Goal: Information Seeking & Learning: Learn about a topic

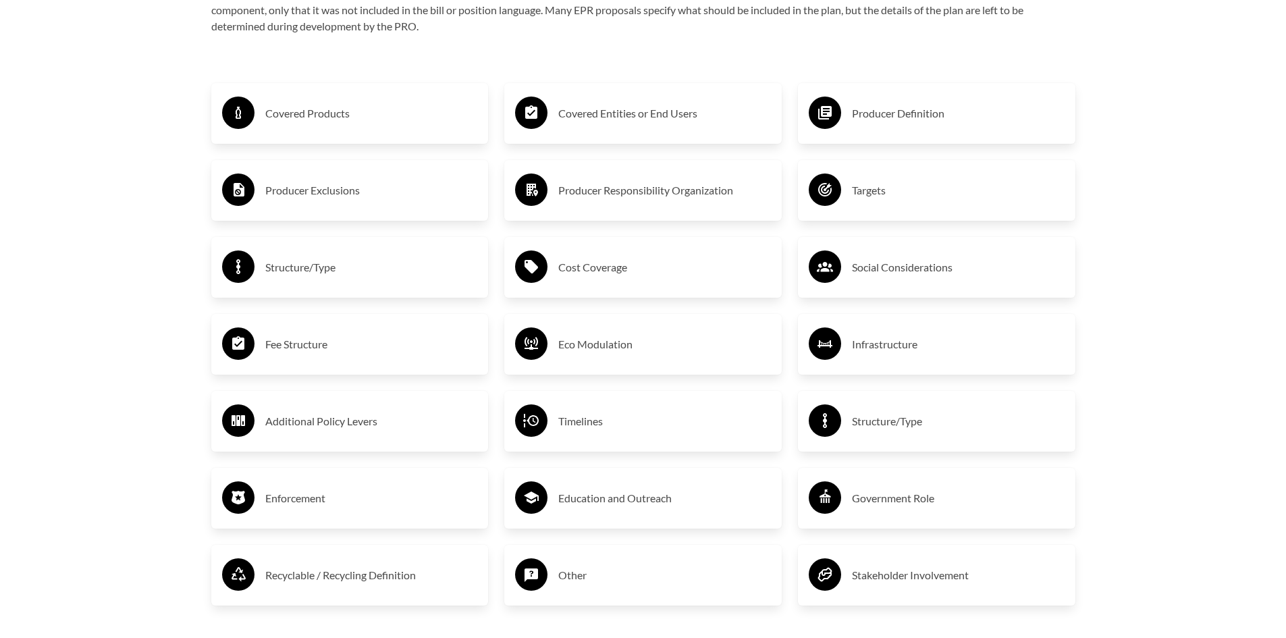
scroll to position [2395, 0]
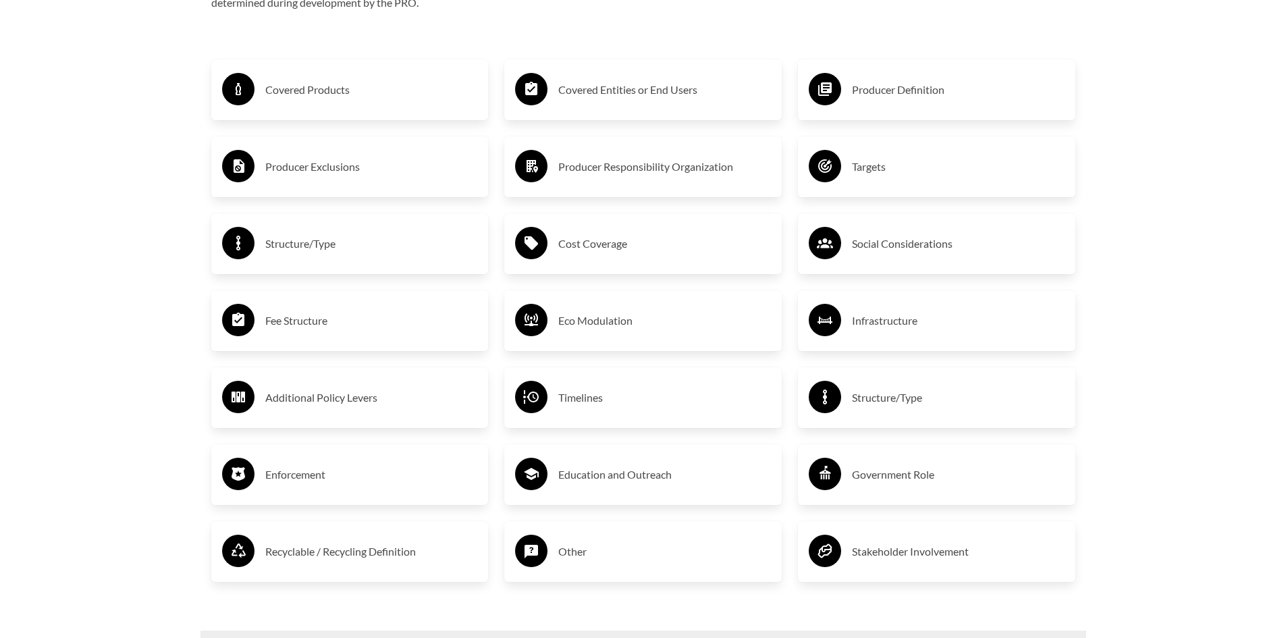
click at [326, 96] on h3 "Covered Products" at bounding box center [371, 90] width 213 height 22
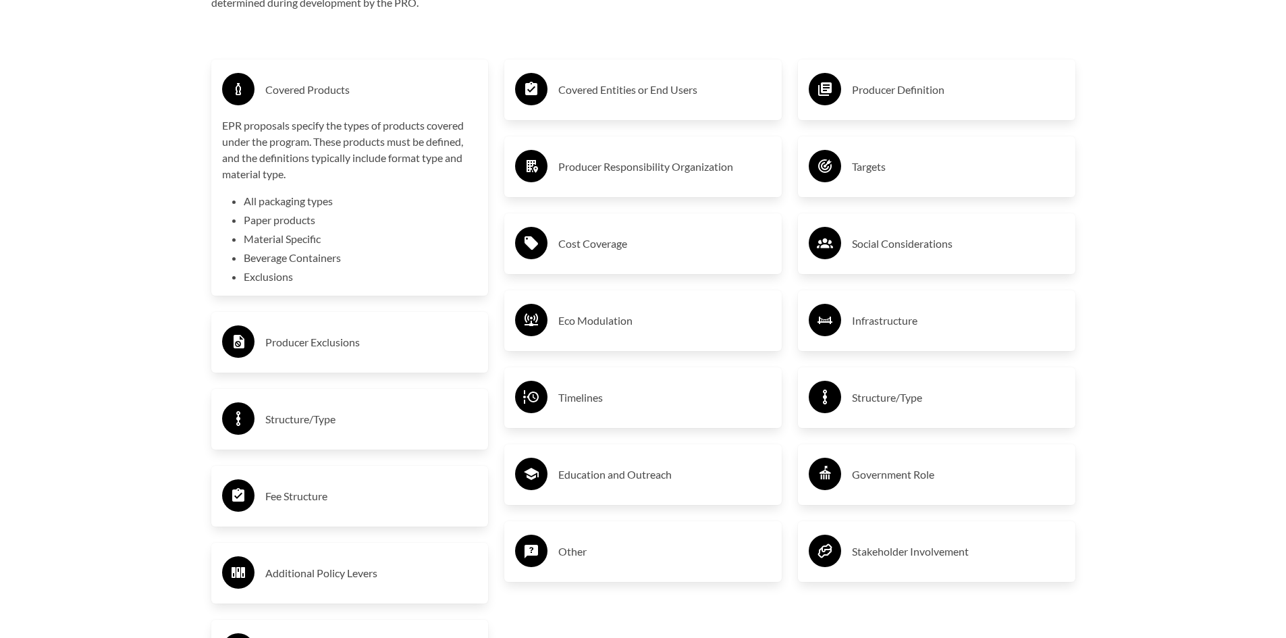
click at [603, 98] on h3 "Covered Entities or End Users" at bounding box center [664, 90] width 213 height 22
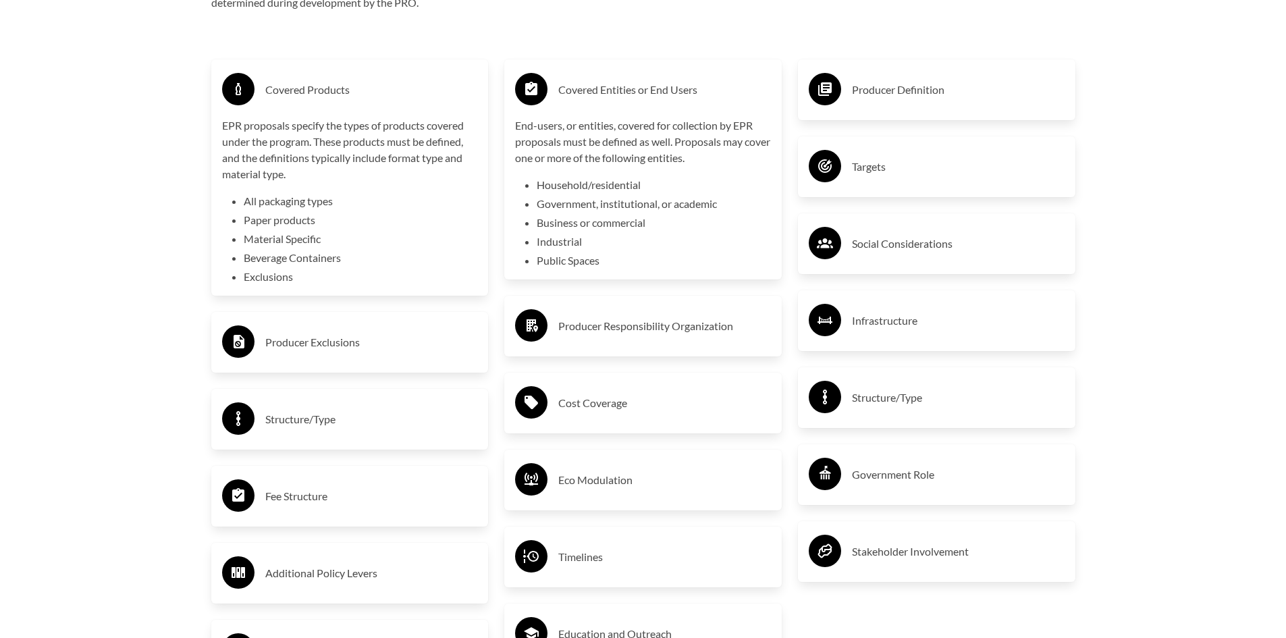
click at [819, 87] on circle at bounding box center [825, 89] width 32 height 32
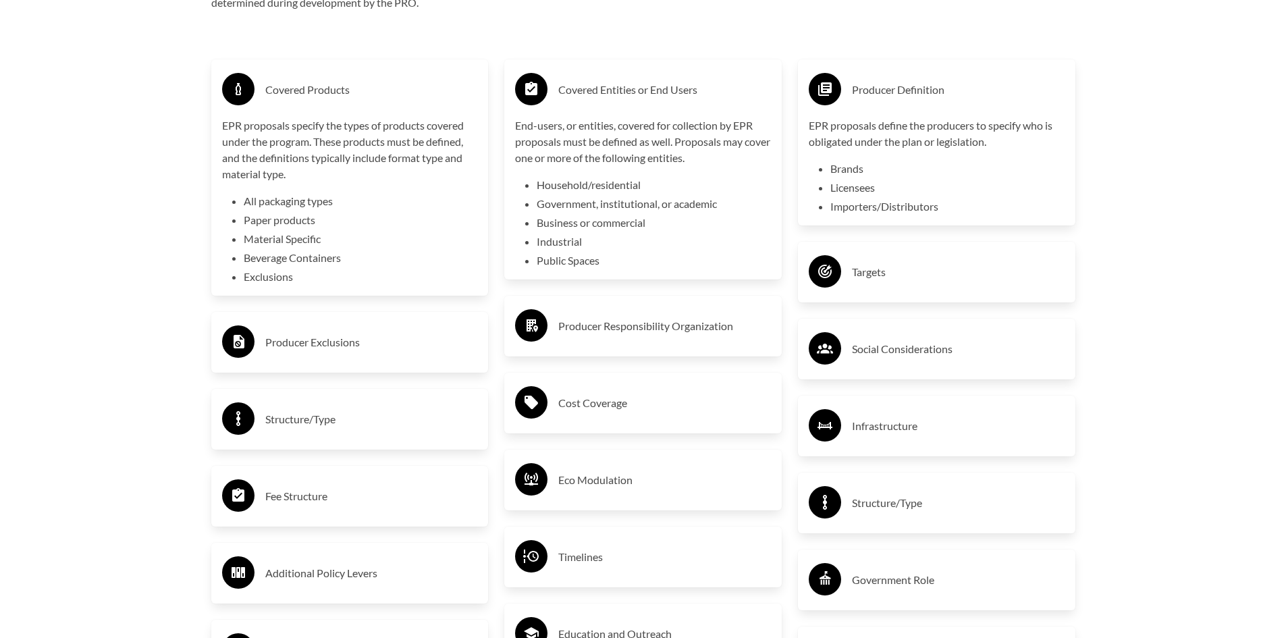
click at [323, 334] on h3 "Producer Exclusions" at bounding box center [371, 342] width 213 height 22
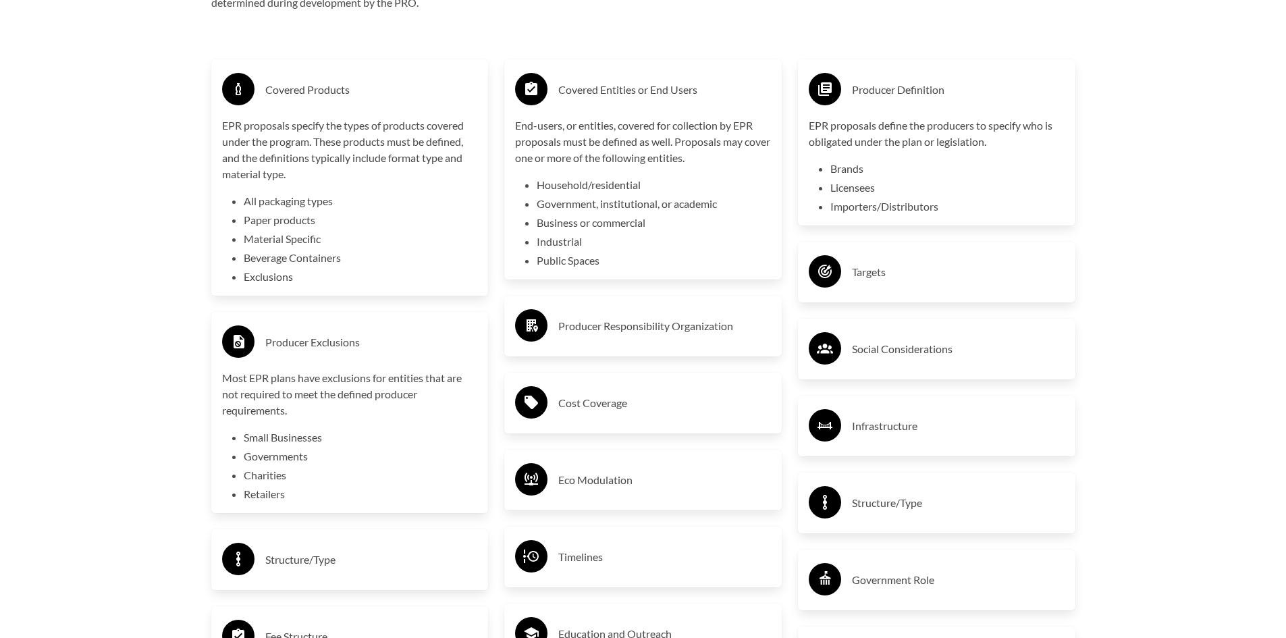
click at [574, 330] on h3 "Producer Responsibility Organization" at bounding box center [664, 326] width 213 height 22
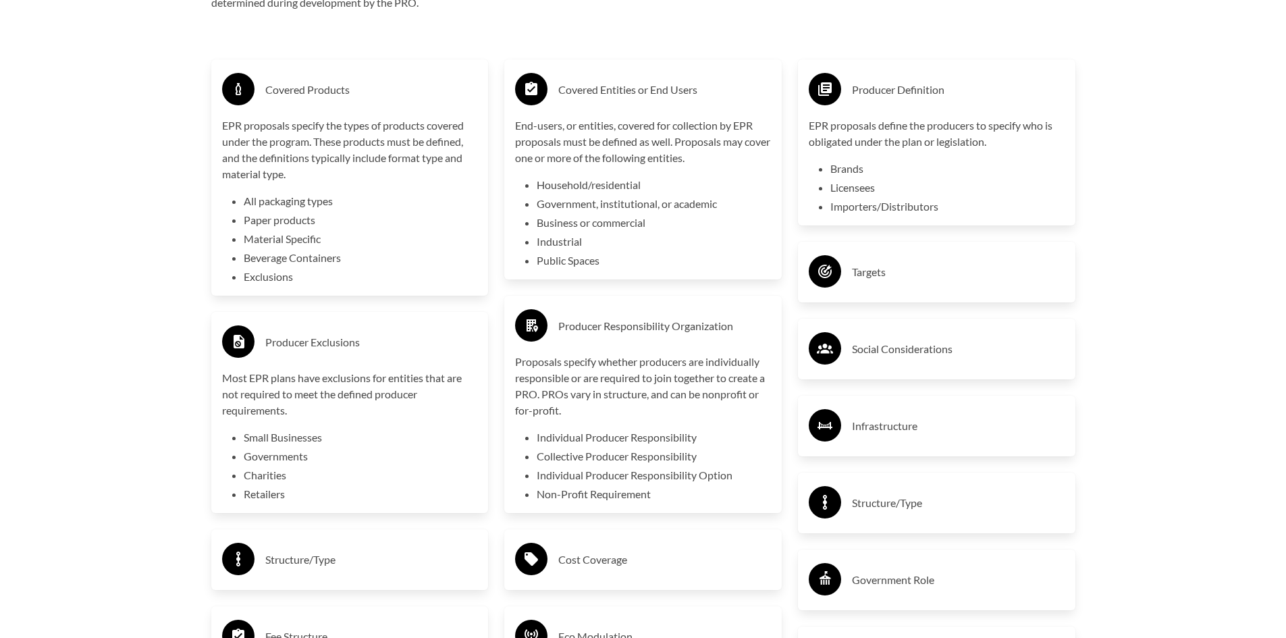
click at [867, 358] on h3 "Social Considerations" at bounding box center [958, 349] width 213 height 22
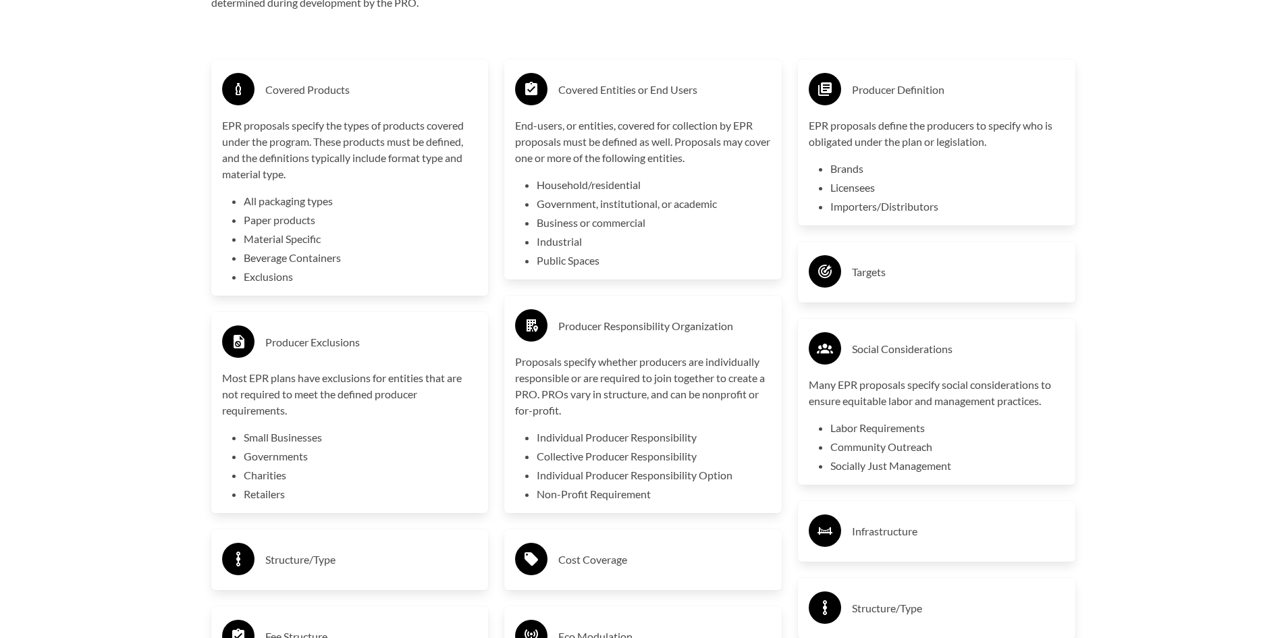
click at [871, 277] on h3 "Targets" at bounding box center [958, 272] width 213 height 22
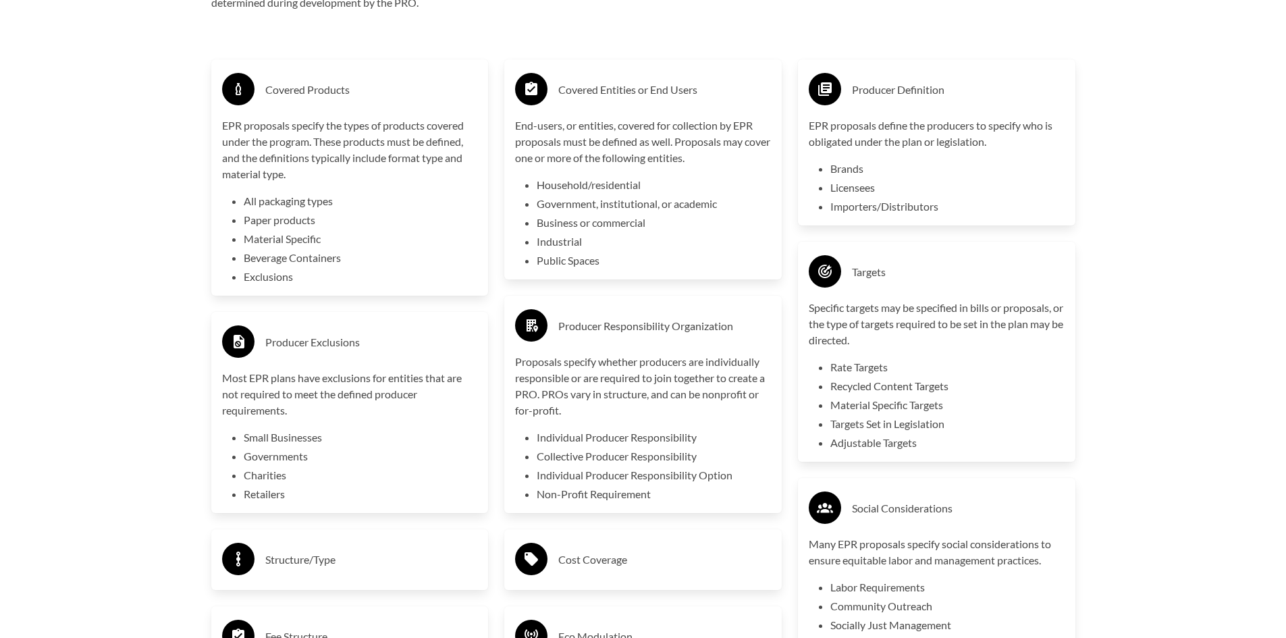
click at [871, 277] on h3 "Targets" at bounding box center [958, 272] width 213 height 22
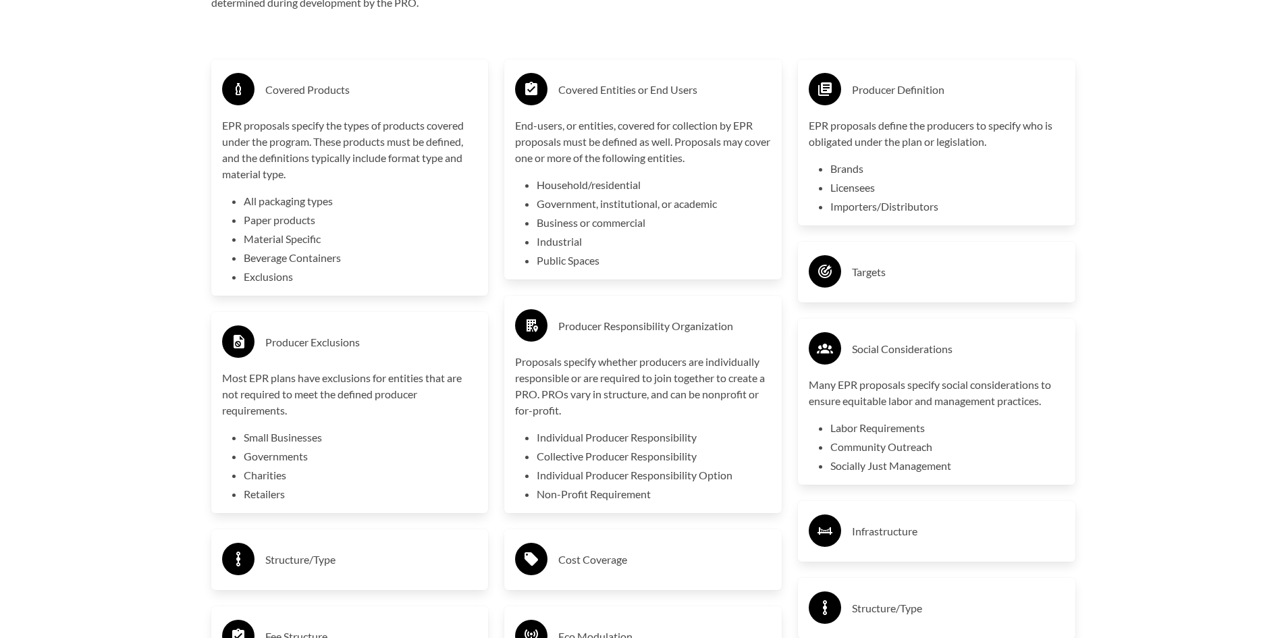
click at [870, 354] on h3 "Social Considerations" at bounding box center [958, 349] width 213 height 22
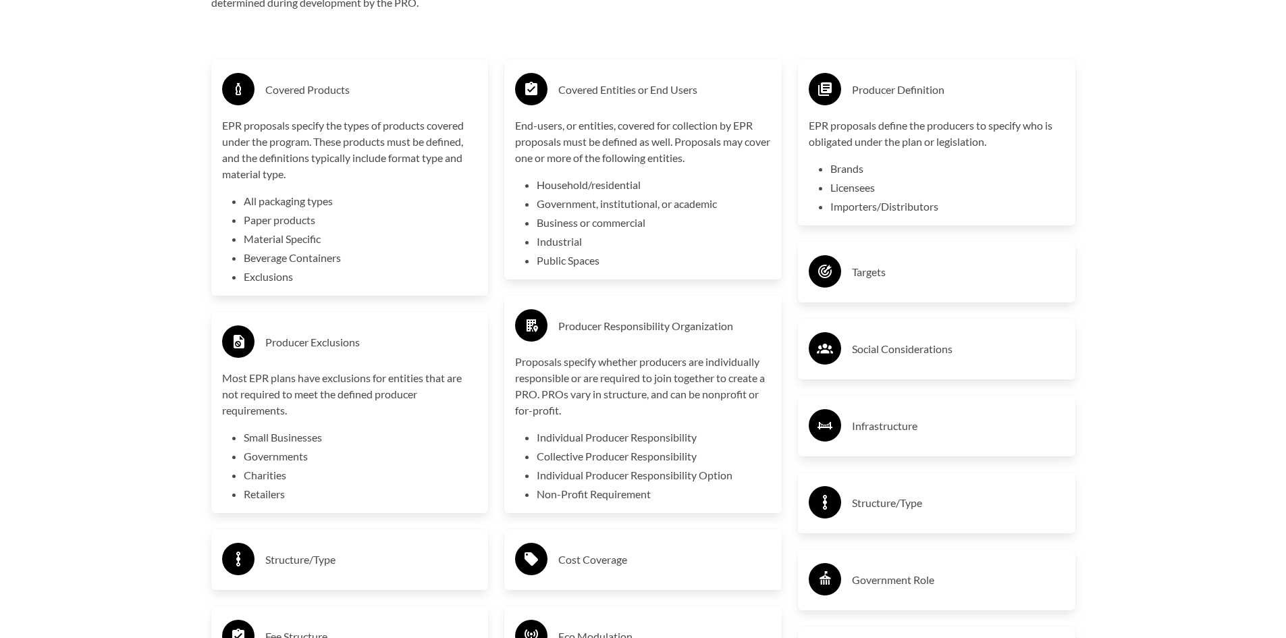
click at [634, 329] on h3 "Producer Responsibility Organization" at bounding box center [664, 326] width 213 height 22
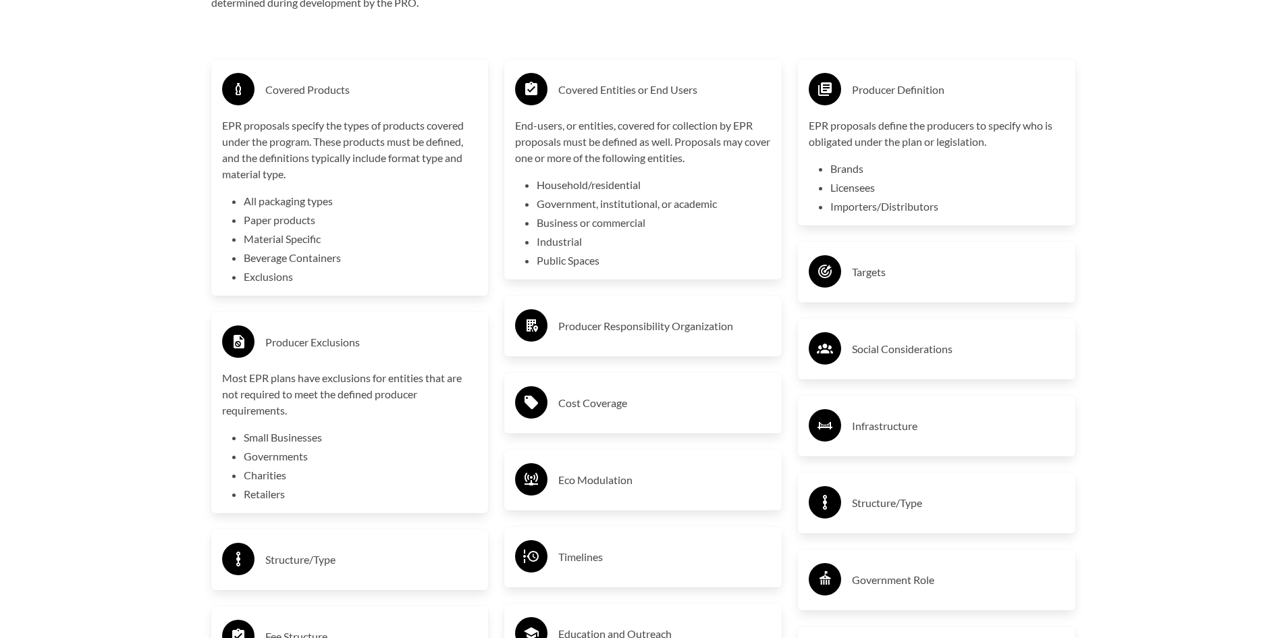
click at [379, 328] on div "Producer Exclusions" at bounding box center [350, 342] width 256 height 39
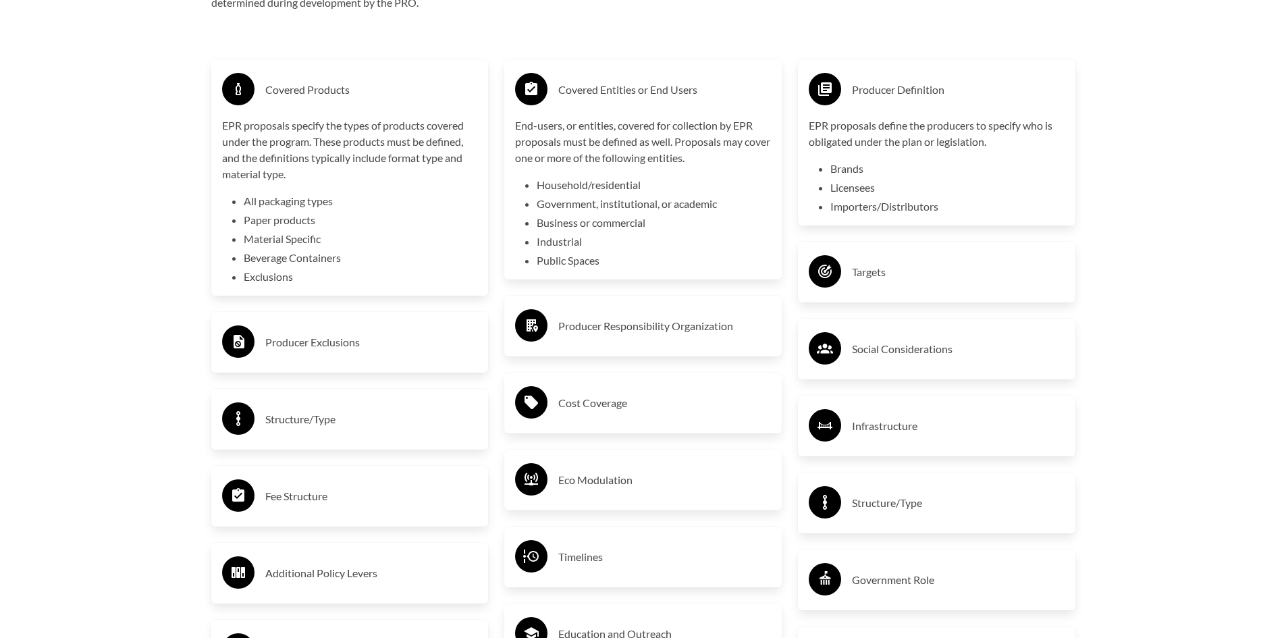
click at [391, 107] on div "Covered Products" at bounding box center [350, 89] width 256 height 39
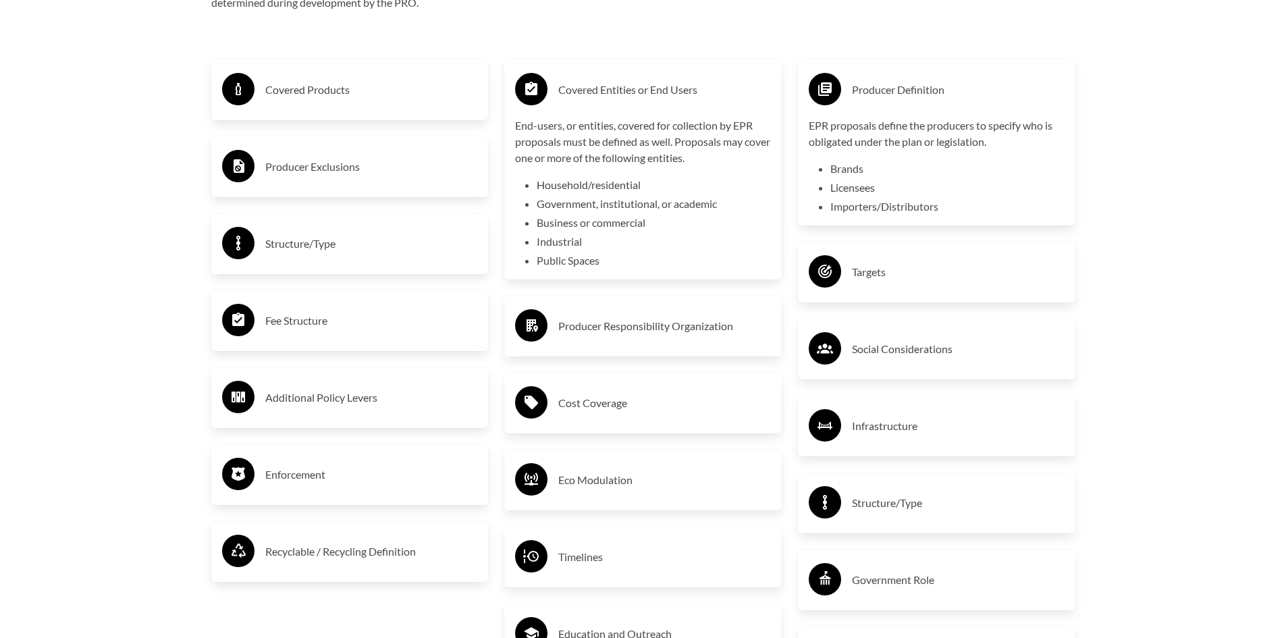
click at [574, 90] on h3 "Covered Entities or End Users" at bounding box center [664, 90] width 213 height 22
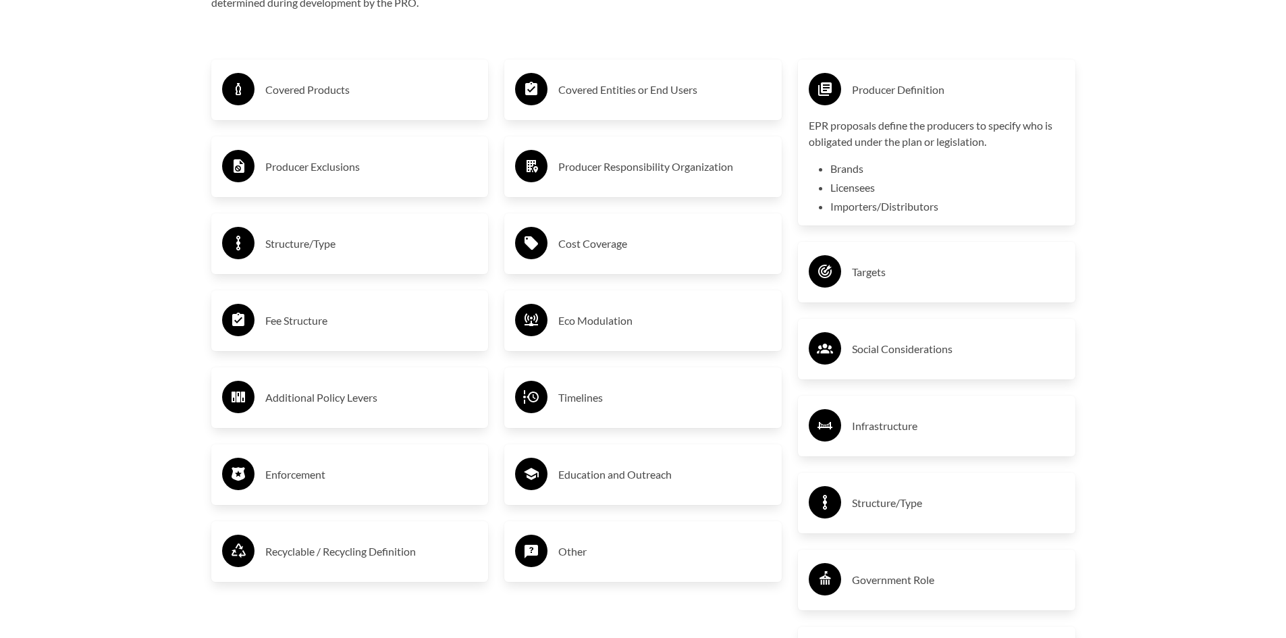
click at [970, 104] on div "Producer Definition" at bounding box center [937, 89] width 256 height 39
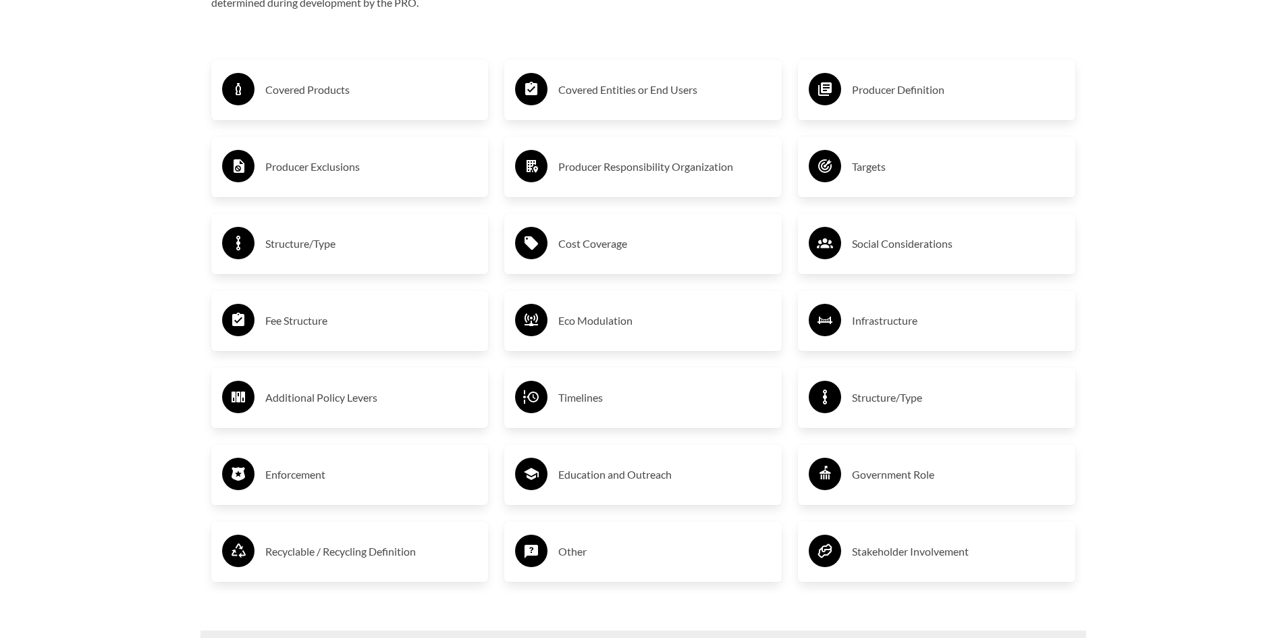
click at [933, 400] on h3 "Structure/Type" at bounding box center [958, 398] width 213 height 22
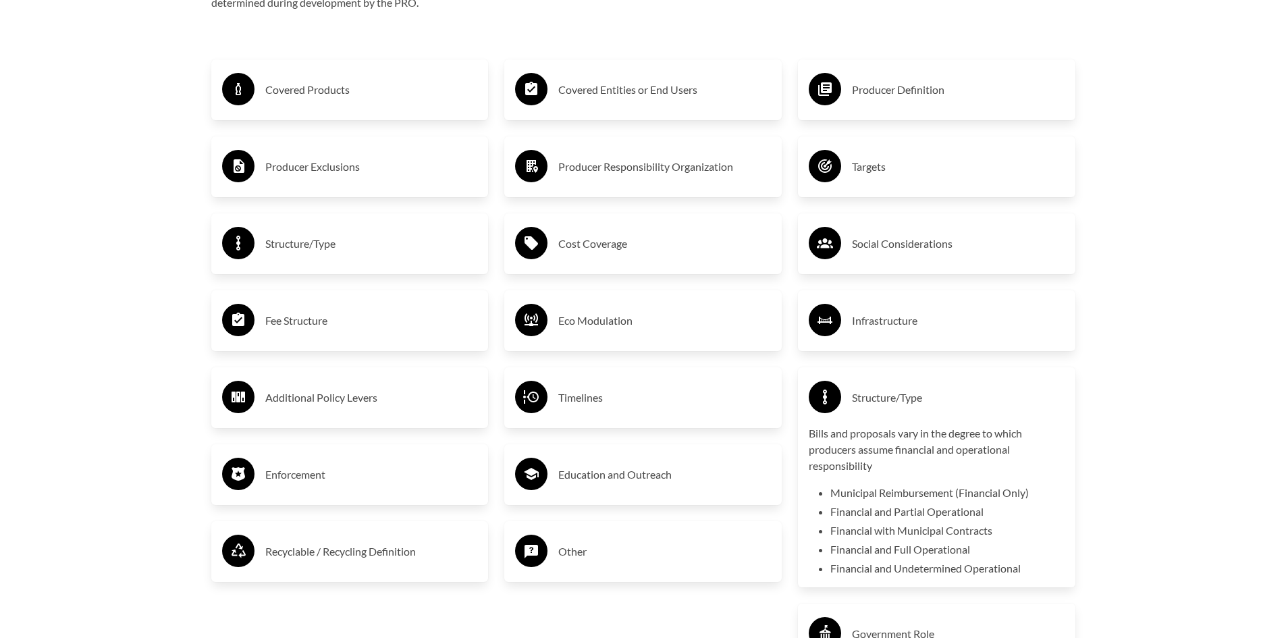
click at [931, 398] on h3 "Structure/Type" at bounding box center [958, 398] width 213 height 22
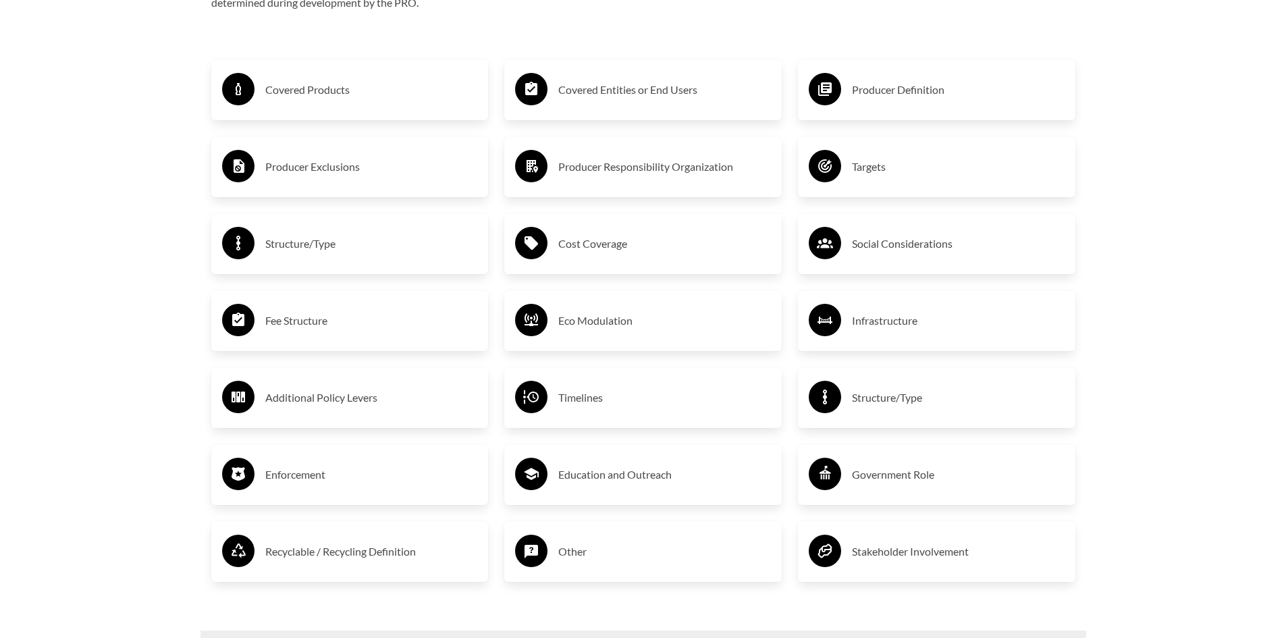
click at [651, 408] on h3 "Timelines" at bounding box center [664, 398] width 213 height 22
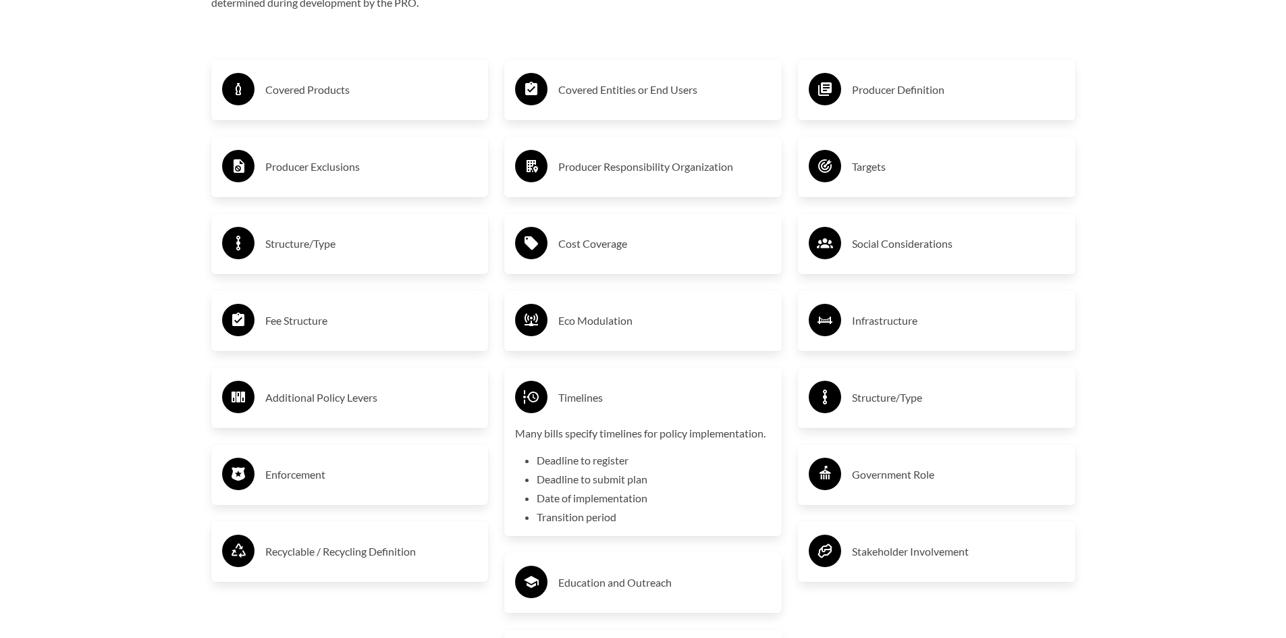
click at [650, 408] on h3 "Timelines" at bounding box center [664, 398] width 213 height 22
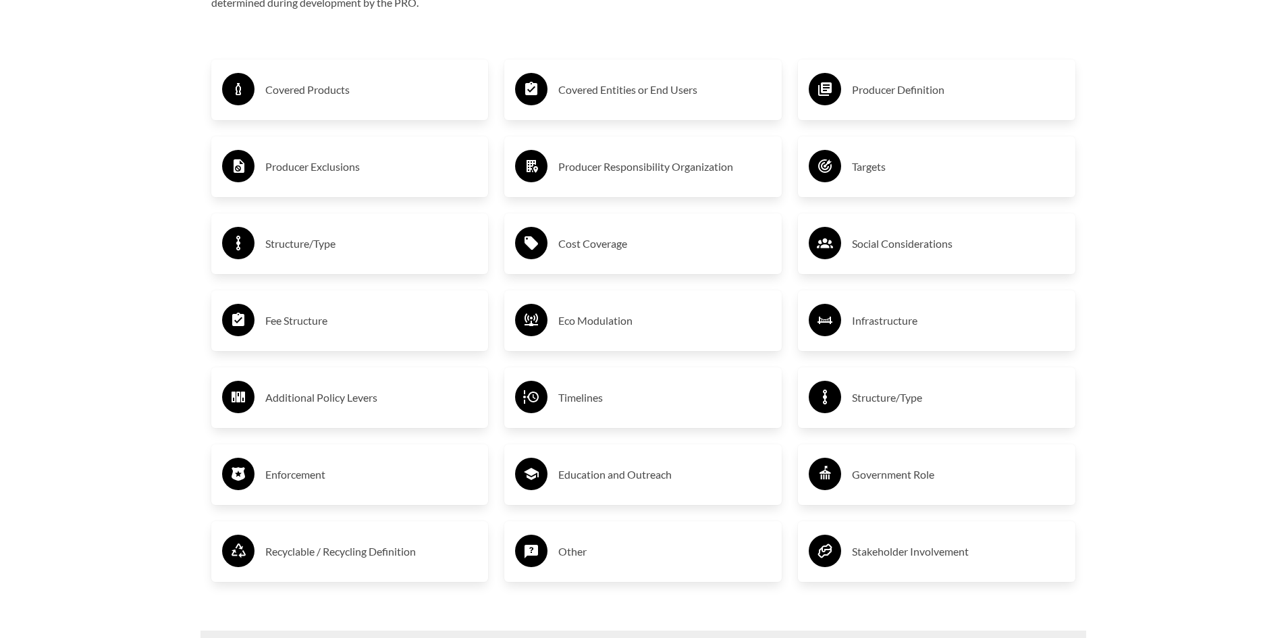
click at [377, 402] on h3 "Additional Policy Levers" at bounding box center [371, 398] width 213 height 22
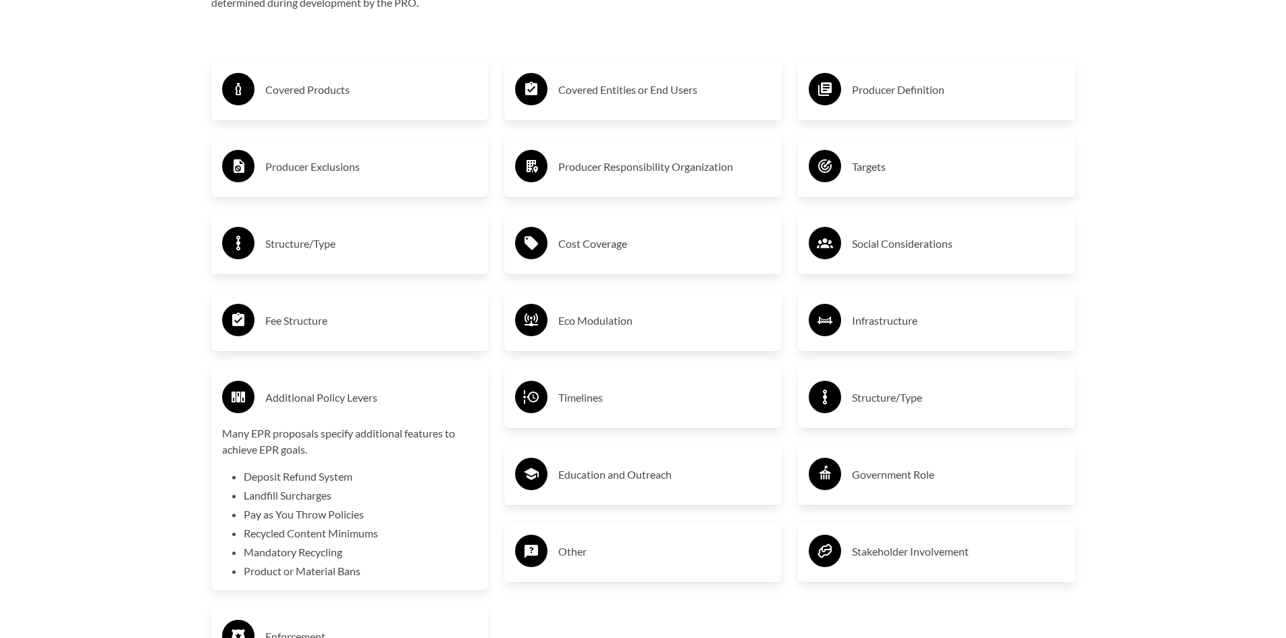
click at [377, 402] on h3 "Additional Policy Levers" at bounding box center [371, 398] width 213 height 22
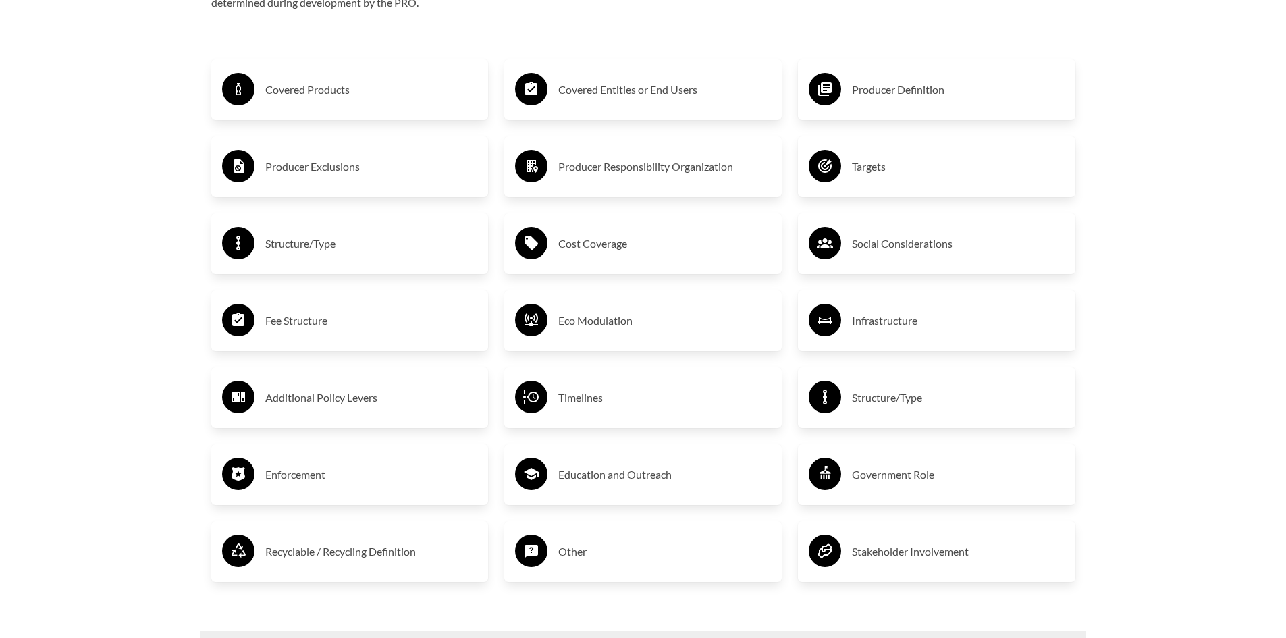
click at [377, 478] on h3 "Enforcement" at bounding box center [371, 475] width 213 height 22
drag, startPoint x: 377, startPoint y: 478, endPoint x: 461, endPoint y: 478, distance: 84.4
click at [377, 477] on h3 "Enforcement" at bounding box center [371, 475] width 213 height 22
click at [699, 479] on h3 "Education and Outreach" at bounding box center [664, 475] width 213 height 22
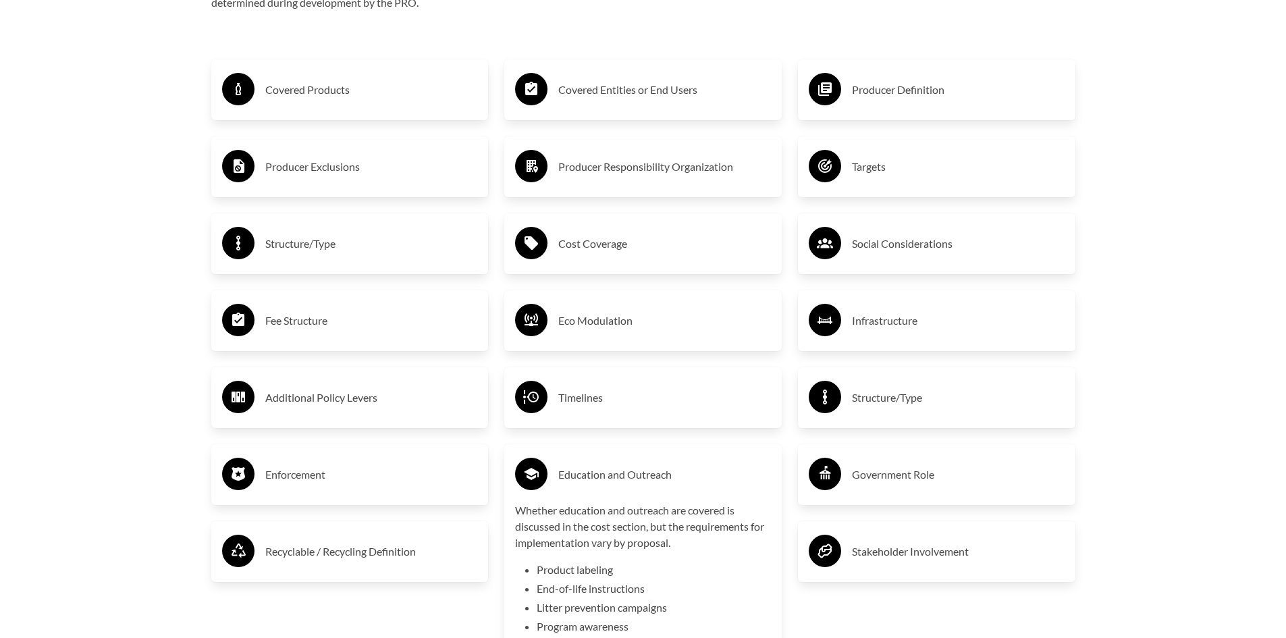
click at [700, 479] on h3 "Education and Outreach" at bounding box center [664, 475] width 213 height 22
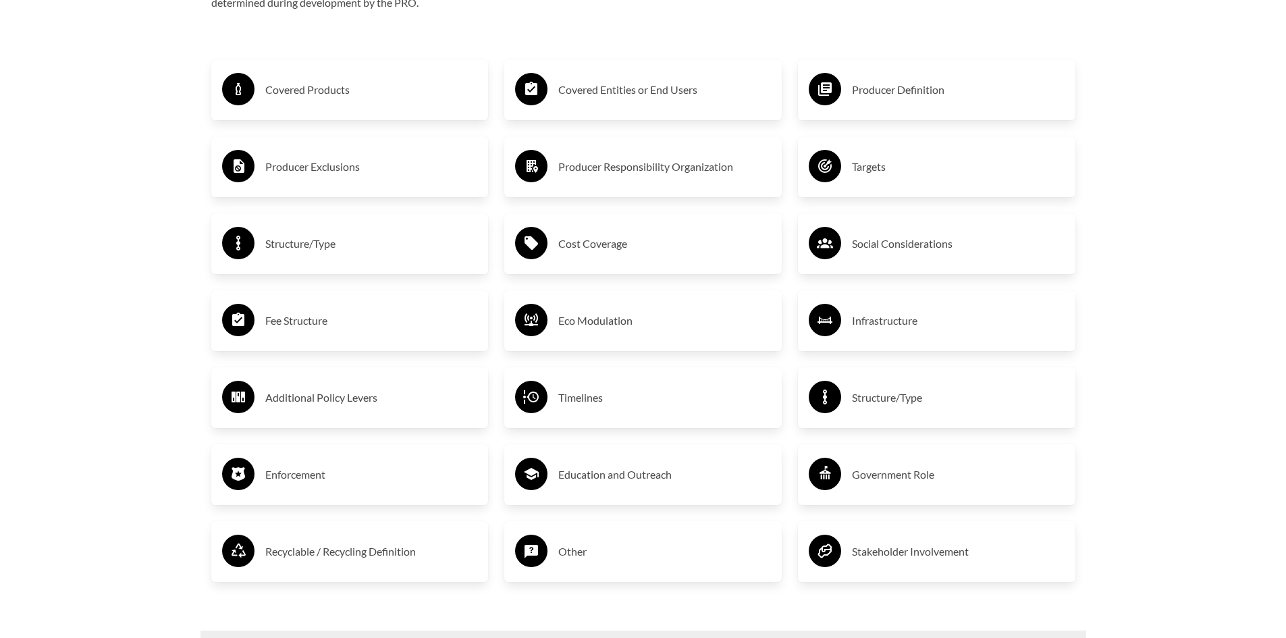
click at [906, 478] on h3 "Government Role" at bounding box center [958, 475] width 213 height 22
click at [287, 568] on div "Recyclable / Recycling Definition" at bounding box center [350, 551] width 256 height 39
click at [340, 555] on h3 "Recyclable / Recycling Definition" at bounding box center [371, 552] width 213 height 22
click at [602, 553] on h3 "Other" at bounding box center [664, 552] width 213 height 22
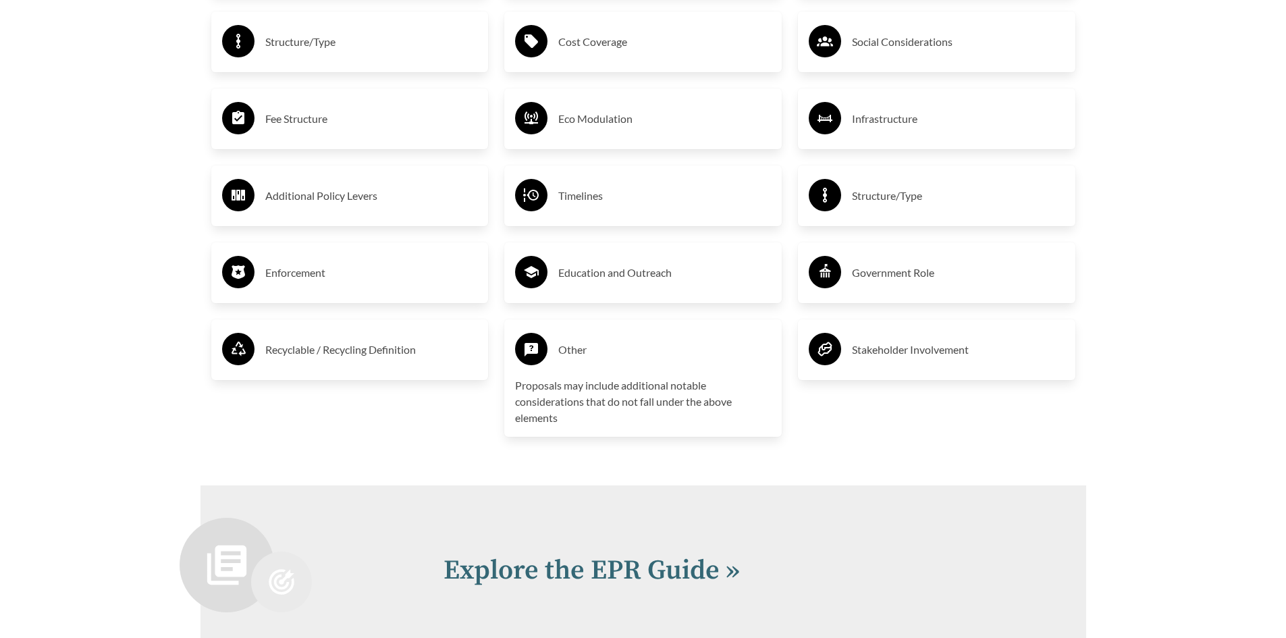
scroll to position [2597, 0]
click at [944, 339] on div "Stakeholder Involvement" at bounding box center [937, 348] width 256 height 39
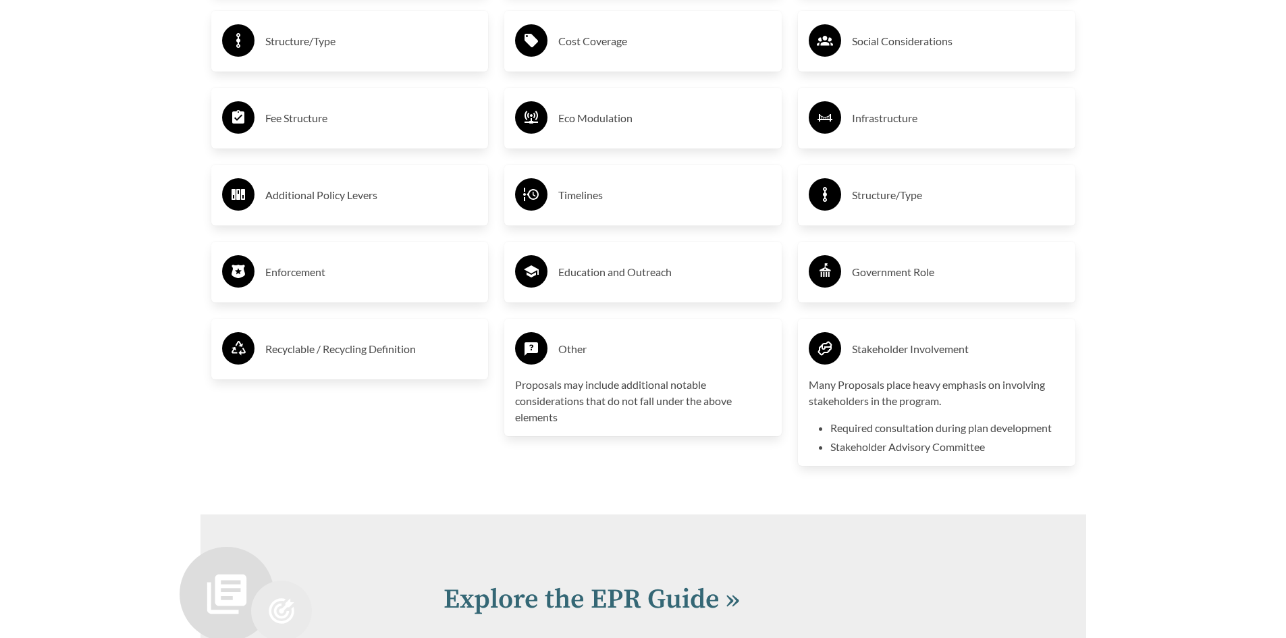
click at [936, 339] on div "Stakeholder Involvement" at bounding box center [937, 348] width 256 height 39
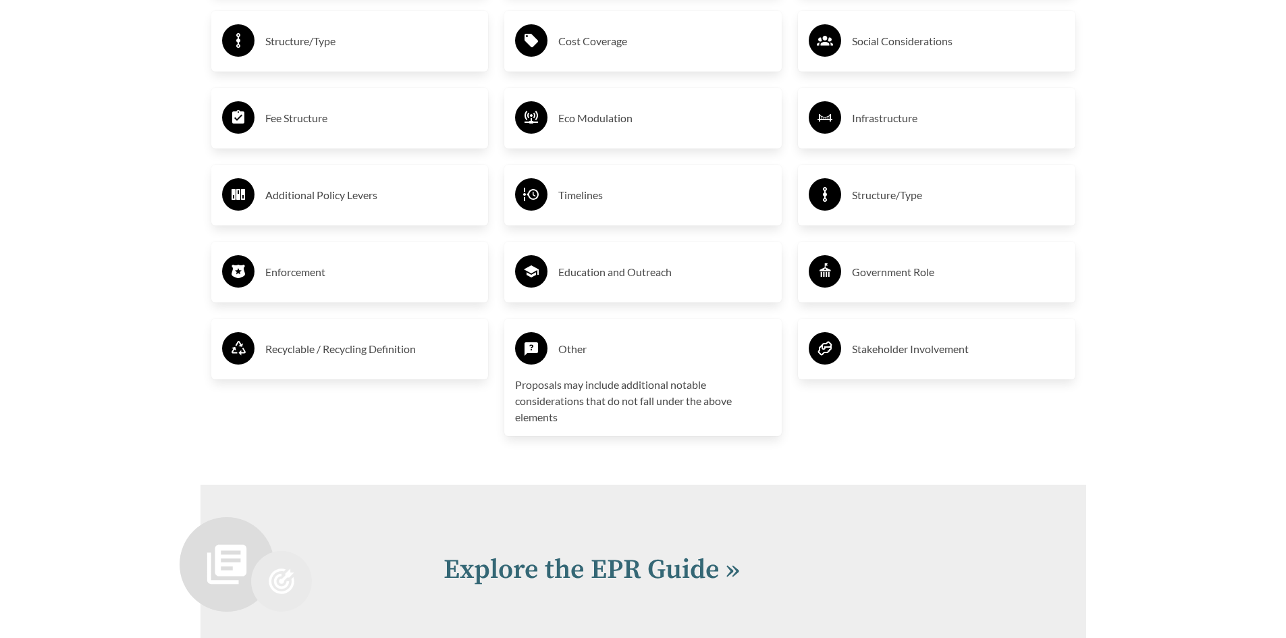
drag, startPoint x: 665, startPoint y: 339, endPoint x: 416, endPoint y: 339, distance: 248.4
click at [663, 339] on div "Other" at bounding box center [643, 348] width 256 height 39
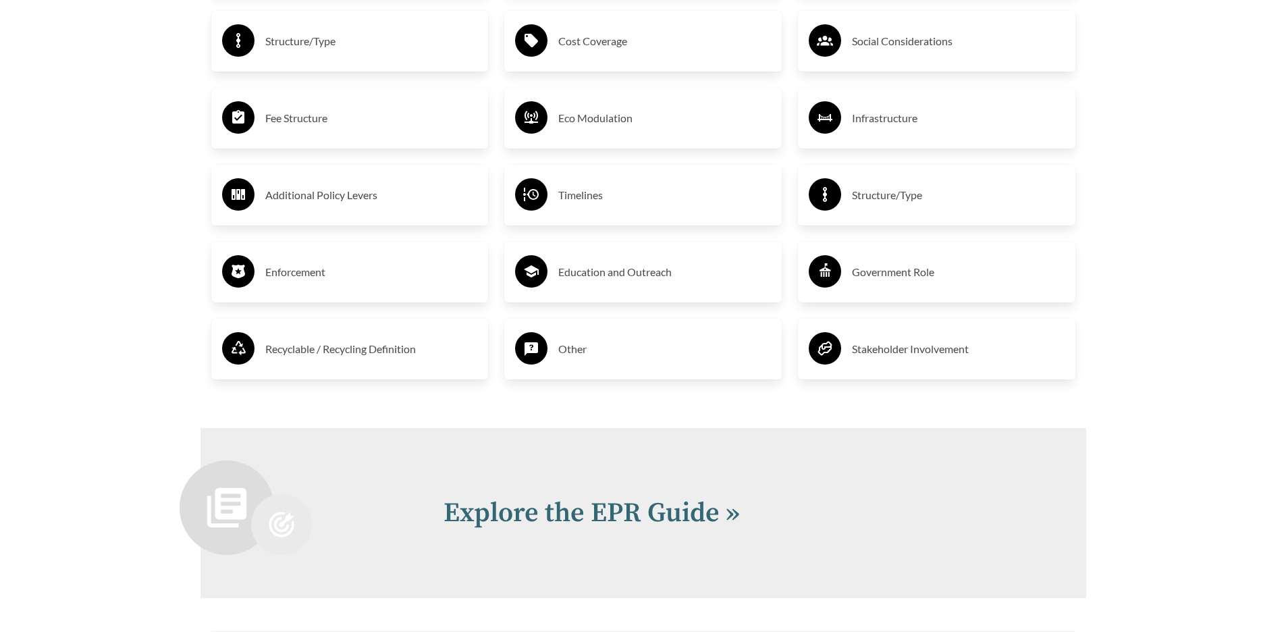
click at [370, 336] on div "Recyclable / Recycling Definition" at bounding box center [350, 348] width 256 height 39
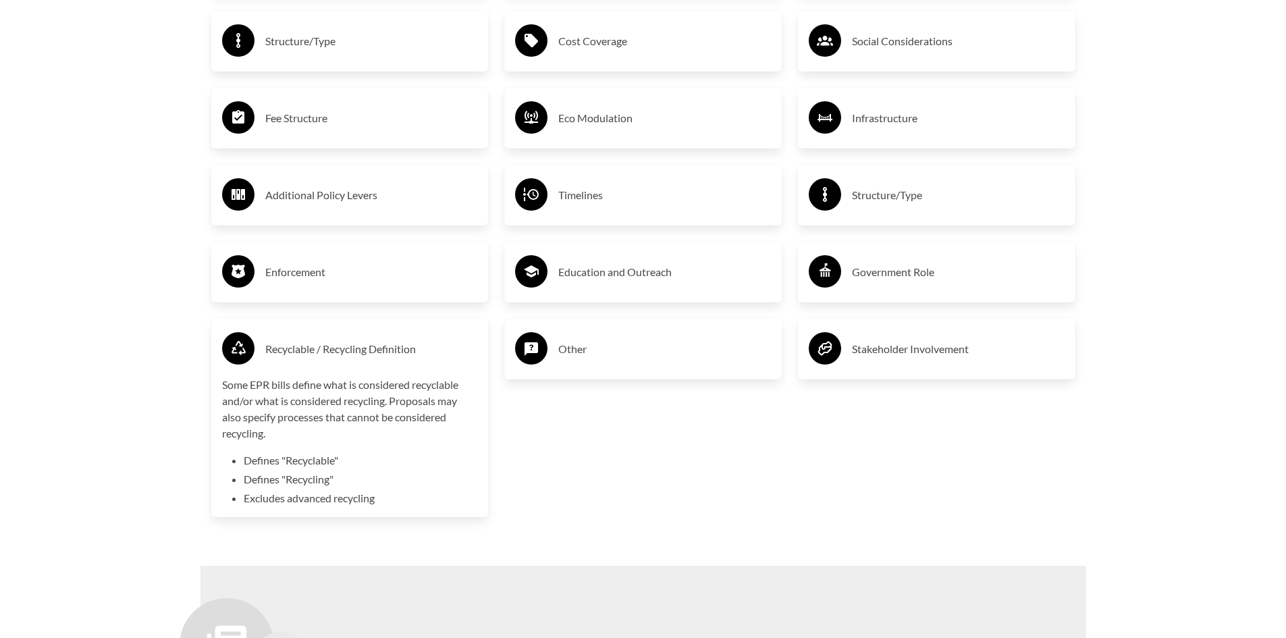
click at [367, 351] on h3 "Recyclable / Recycling Definition" at bounding box center [371, 349] width 213 height 22
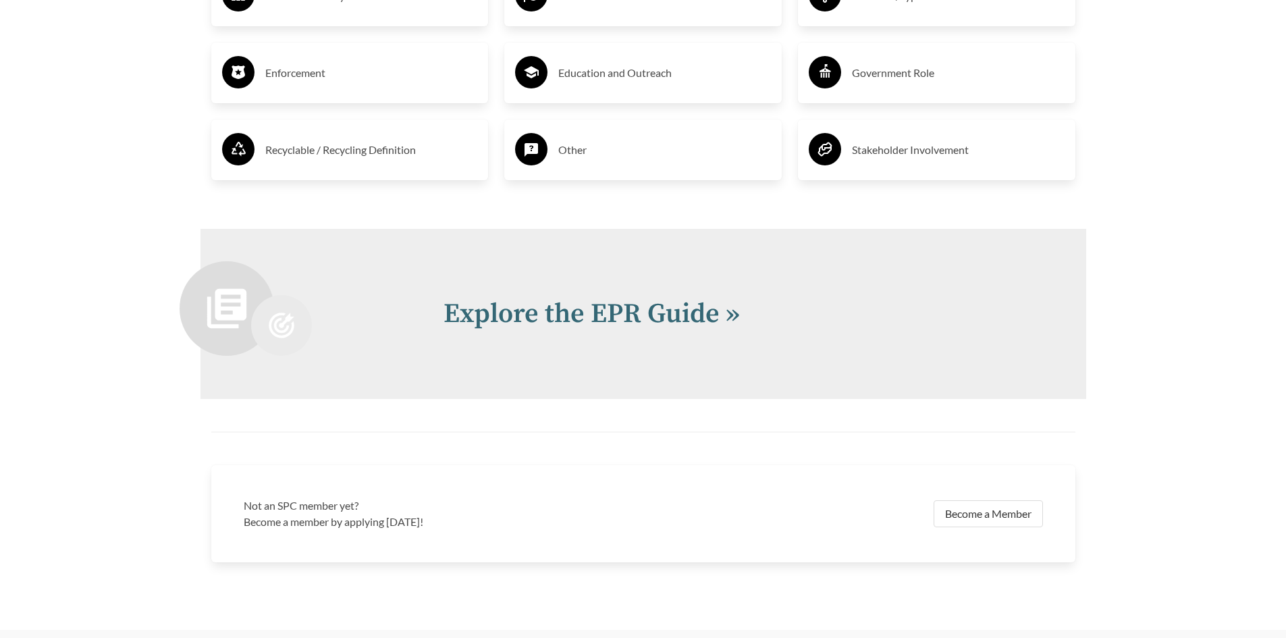
scroll to position [2867, 0]
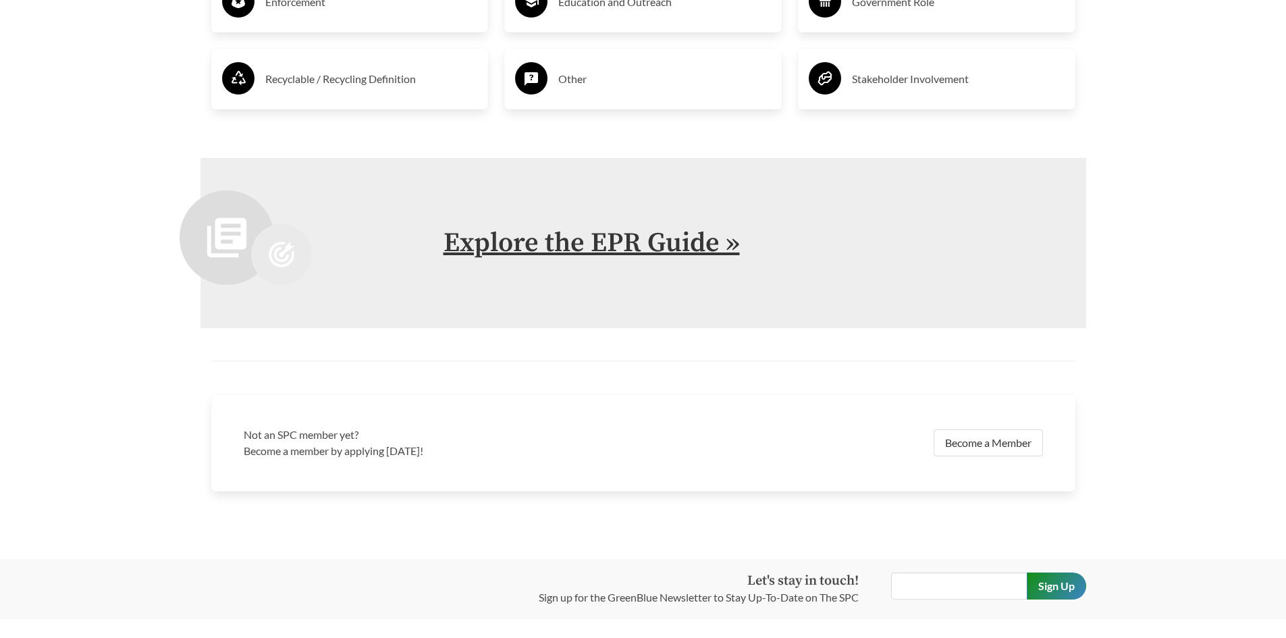
click at [700, 260] on link "Explore the EPR Guide »" at bounding box center [591, 243] width 296 height 34
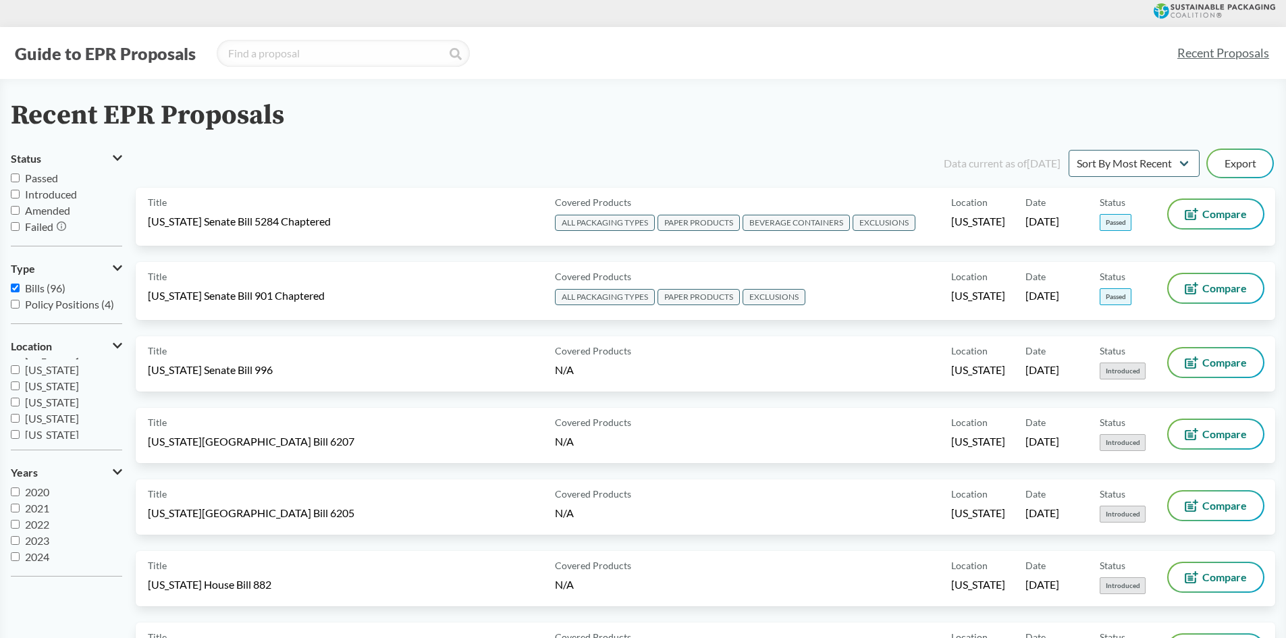
scroll to position [243, 0]
click at [15, 368] on input "[US_STATE]" at bounding box center [15, 365] width 9 height 9
checkbox input "true"
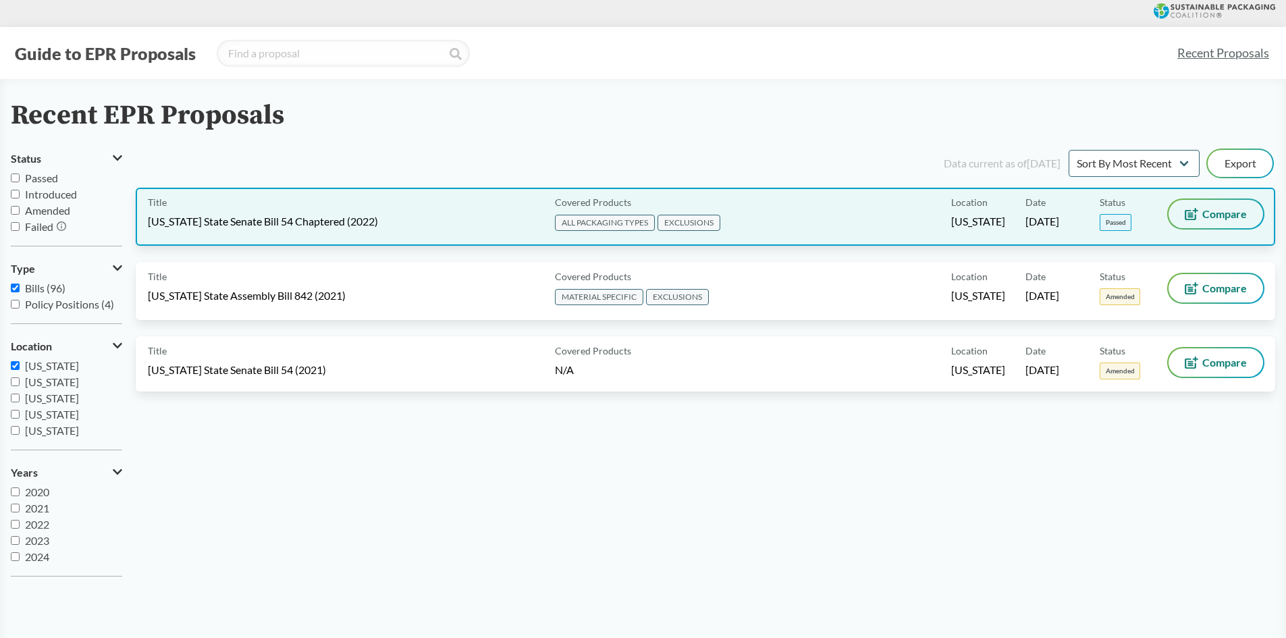
click at [1213, 211] on span "Compare" at bounding box center [1224, 214] width 45 height 11
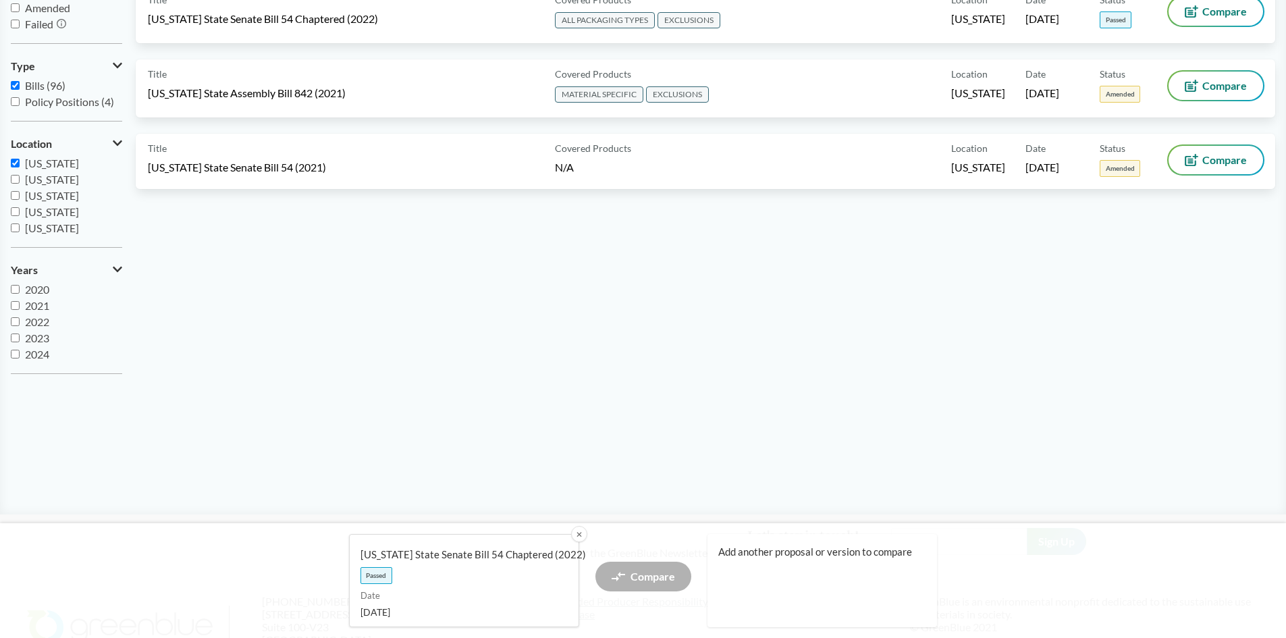
scroll to position [0, 0]
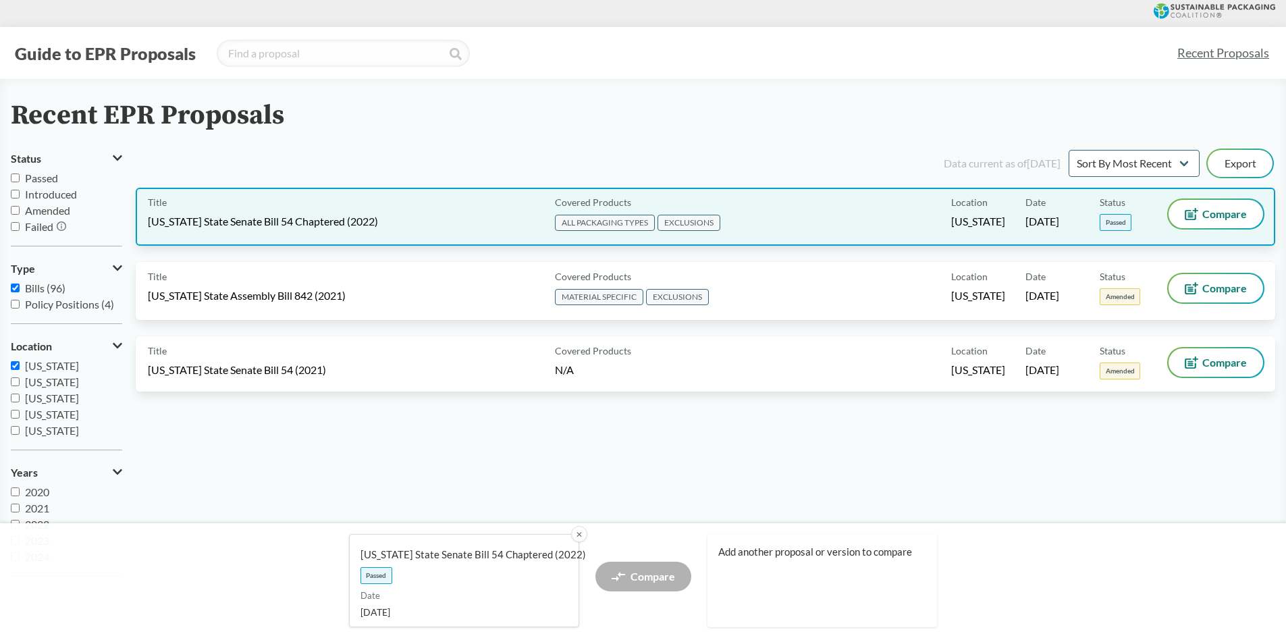
click at [472, 224] on div "Title [US_STATE] State Senate Bill 54 Chaptered (2022)" at bounding box center [349, 217] width 402 height 34
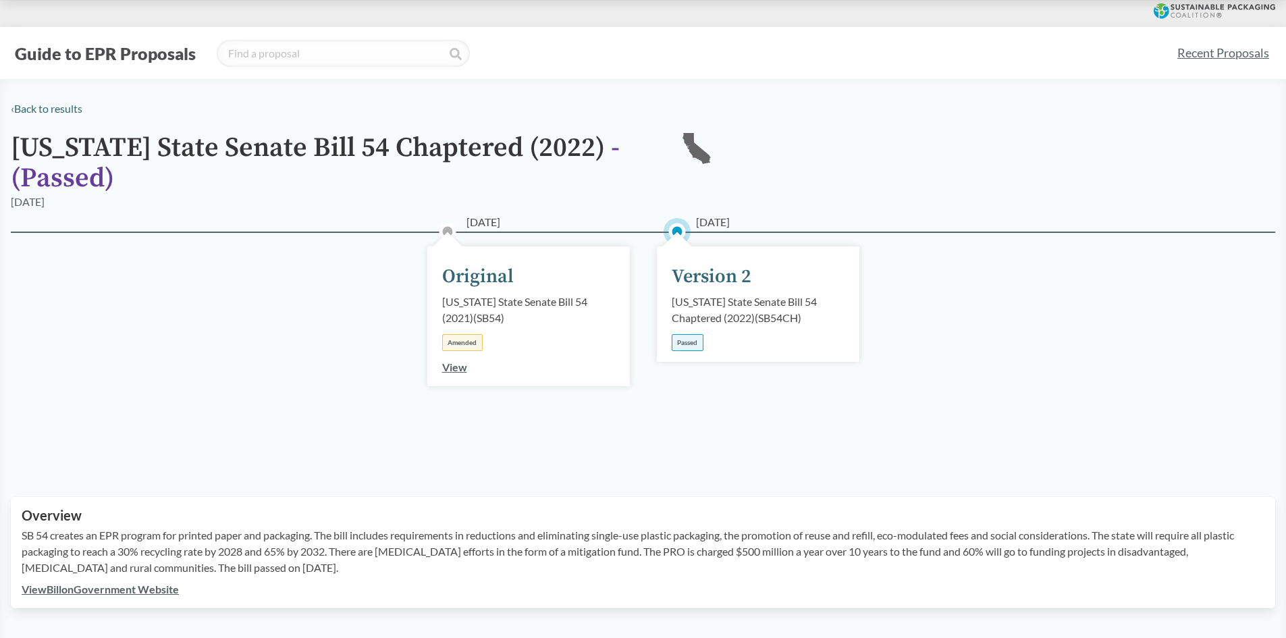
click at [688, 281] on div "Version 2" at bounding box center [712, 277] width 80 height 28
click at [686, 273] on div "Version 2" at bounding box center [712, 277] width 80 height 28
click at [692, 342] on div "Passed" at bounding box center [688, 342] width 32 height 17
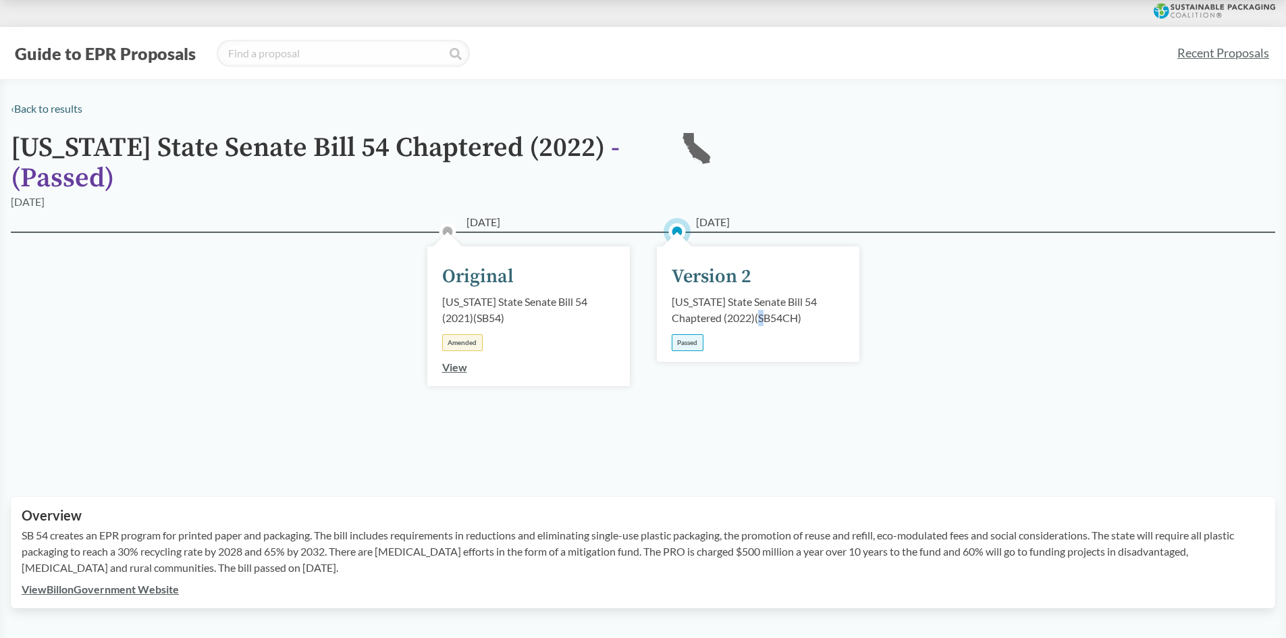
click at [764, 336] on div "[DATE] Version 2 [US_STATE] State Senate Bill 54 Chaptered (2022) ( SB54CH ) Pa…" at bounding box center [758, 303] width 202 height 115
click at [1023, 323] on div "[DATE] Original [US_STATE] State Senate Bill 54 (2021) ( SB54 ) Amended View [D…" at bounding box center [643, 347] width 1264 height 233
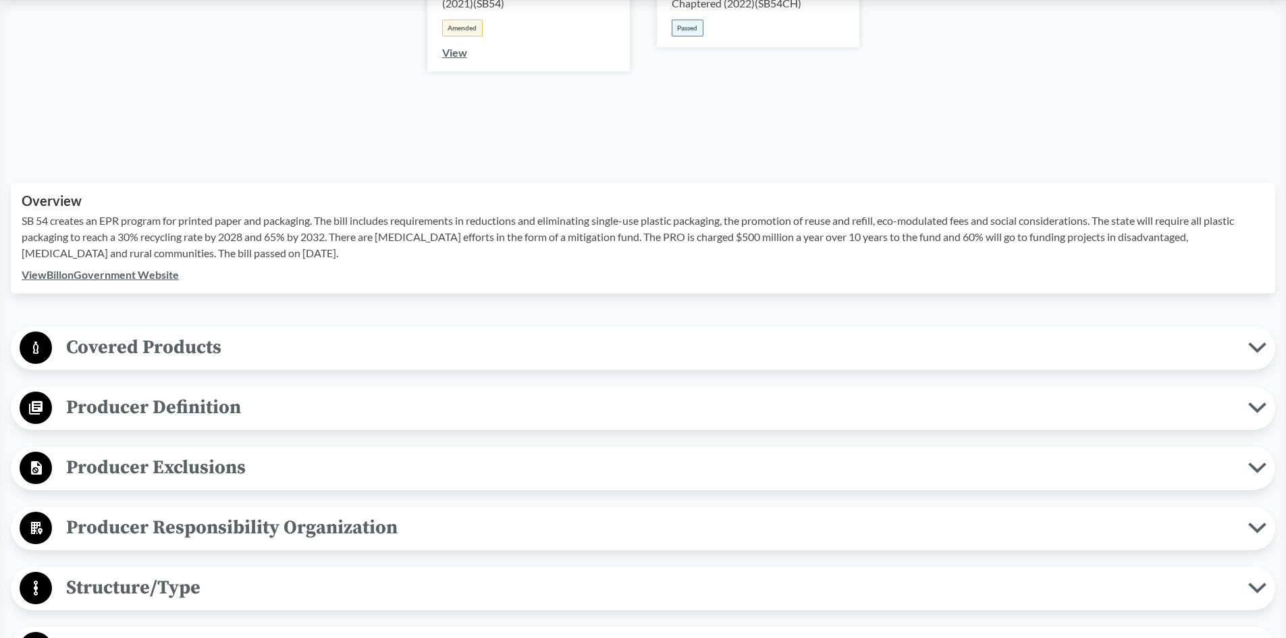
scroll to position [337, 0]
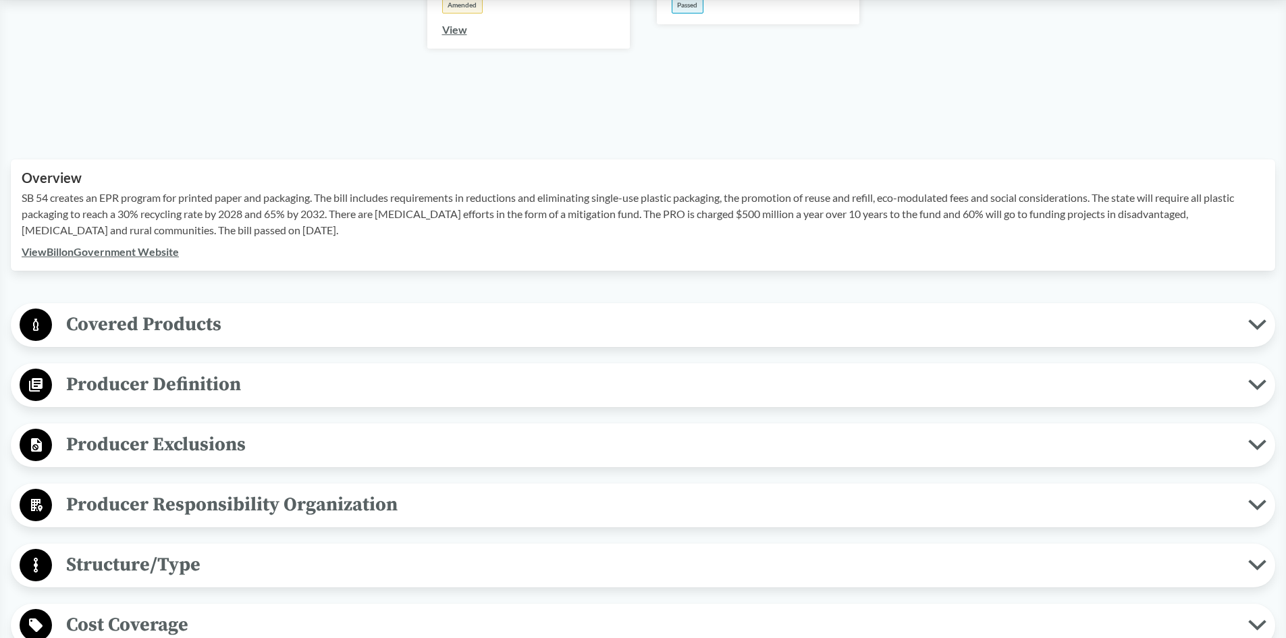
click at [673, 324] on span "Covered Products" at bounding box center [650, 324] width 1196 height 30
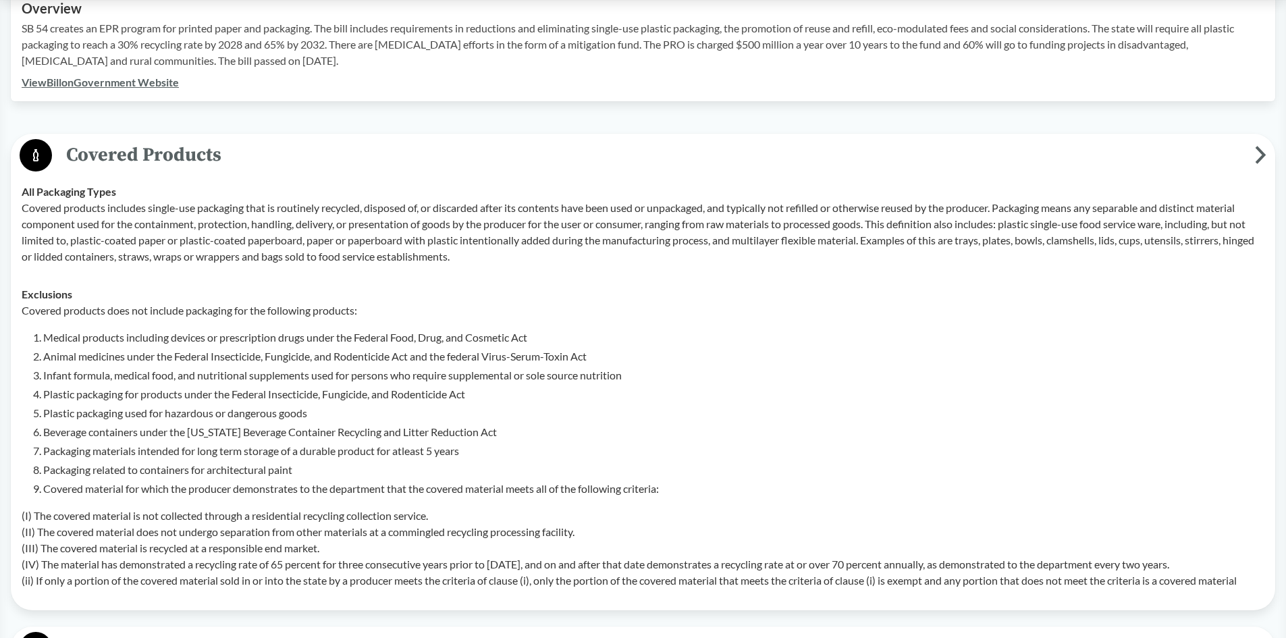
scroll to position [540, 0]
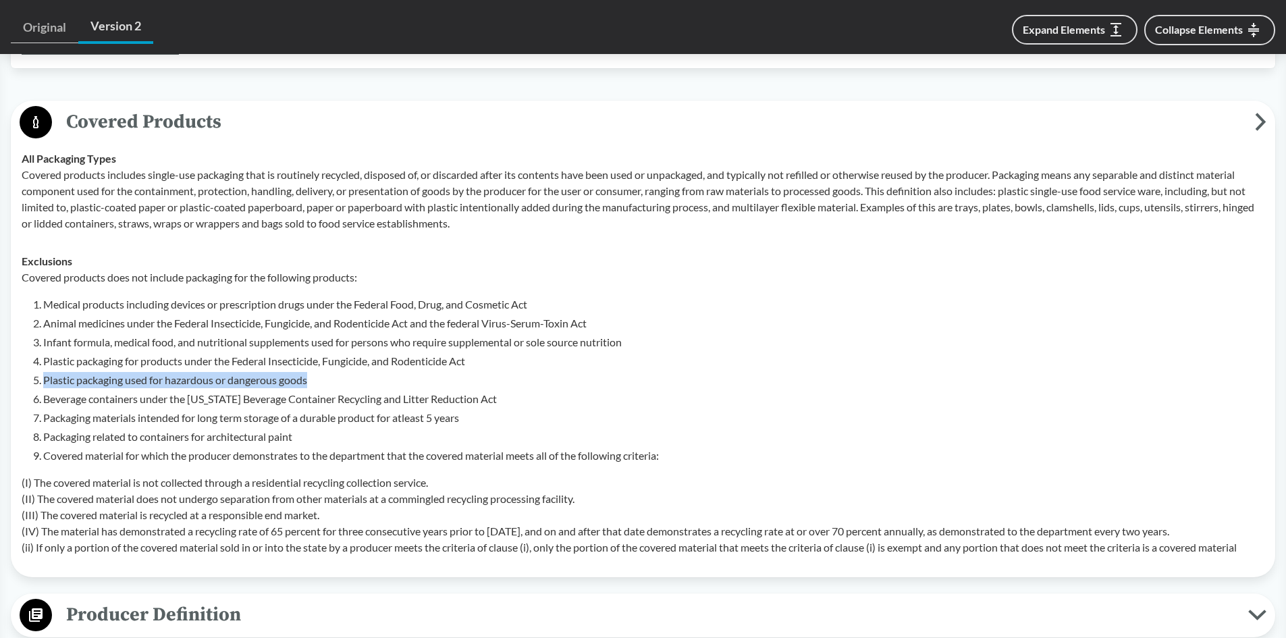
drag, startPoint x: 319, startPoint y: 379, endPoint x: 22, endPoint y: 380, distance: 296.3
click at [22, 380] on div "Covered products does not include packaging for the following products: Medical…" at bounding box center [643, 412] width 1243 height 286
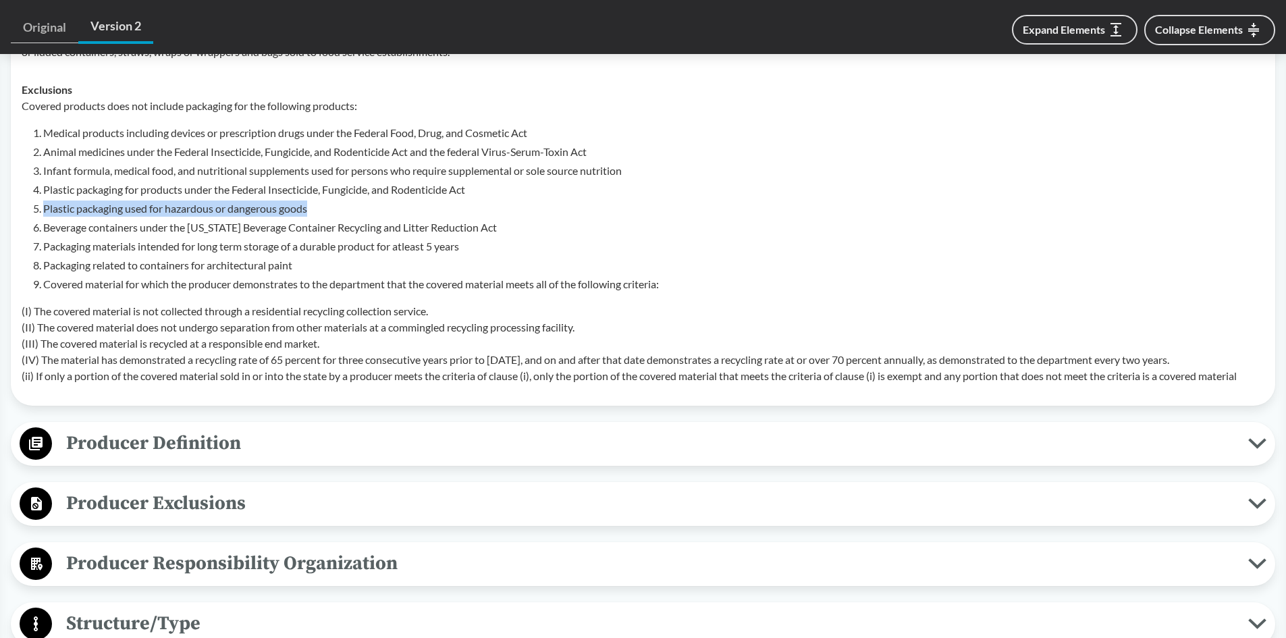
scroll to position [742, 0]
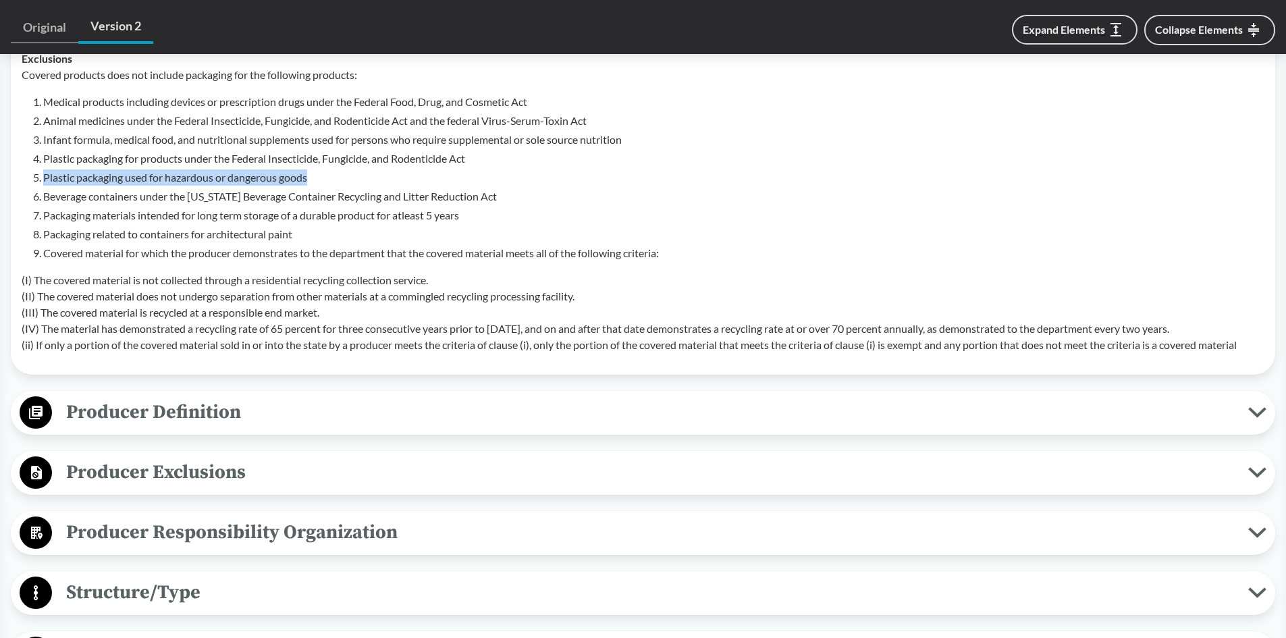
click at [279, 410] on span "Producer Definition" at bounding box center [650, 412] width 1196 height 30
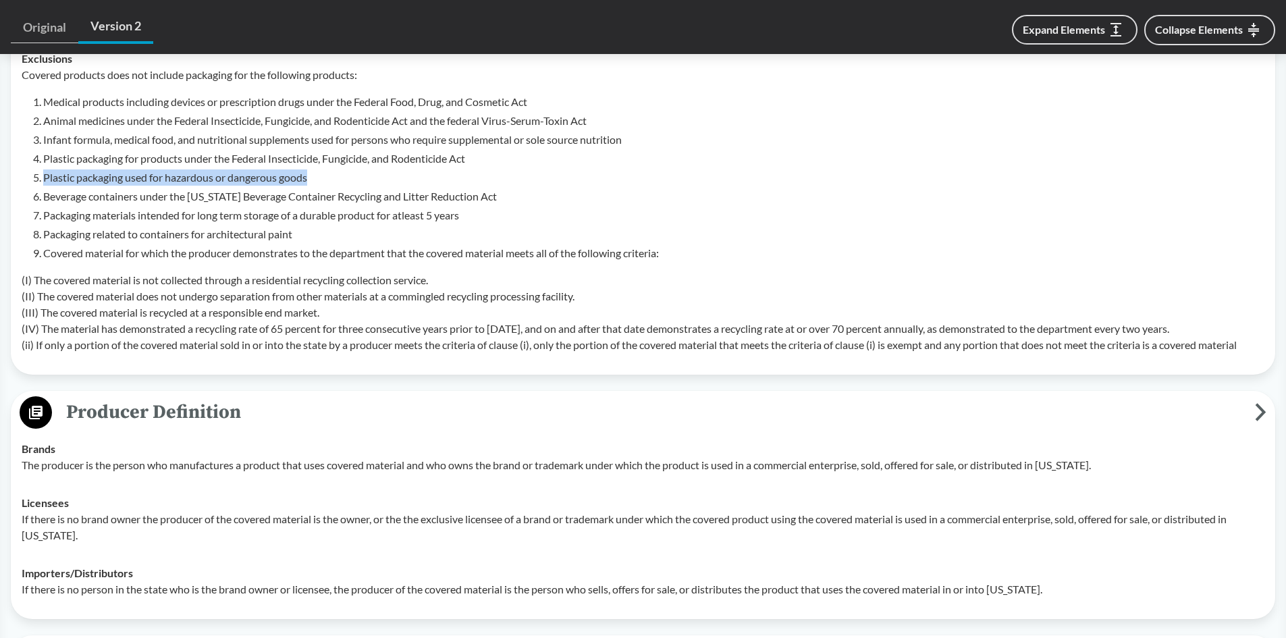
click at [279, 410] on span "Producer Definition" at bounding box center [653, 412] width 1203 height 30
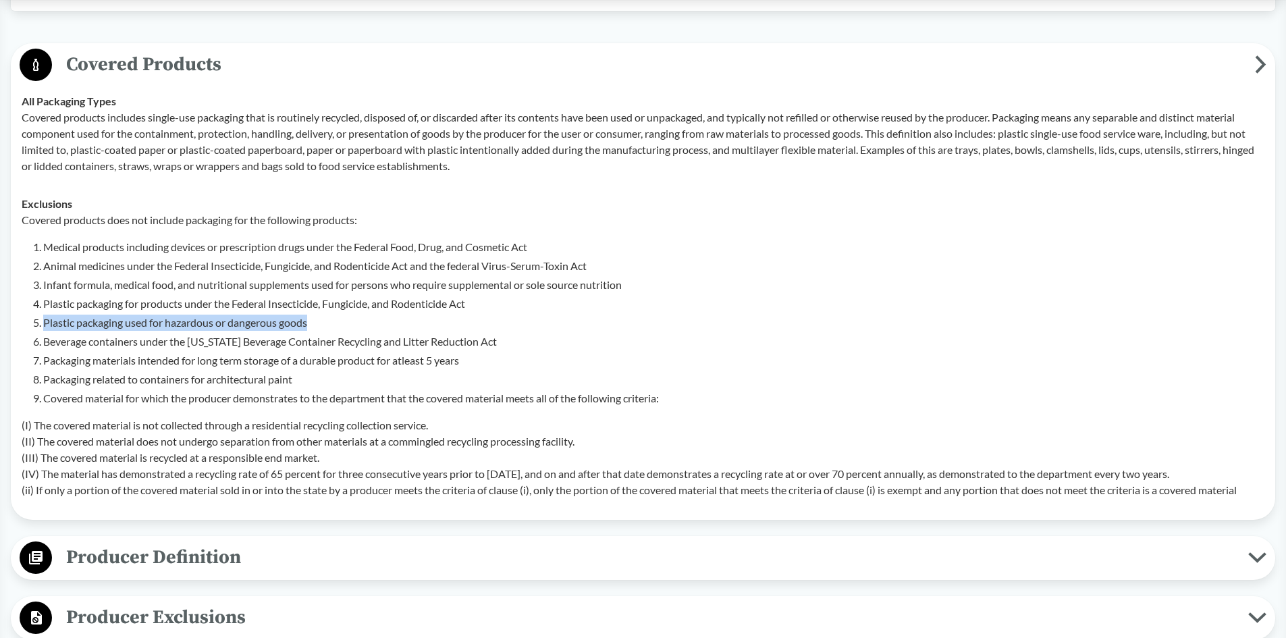
scroll to position [472, 0]
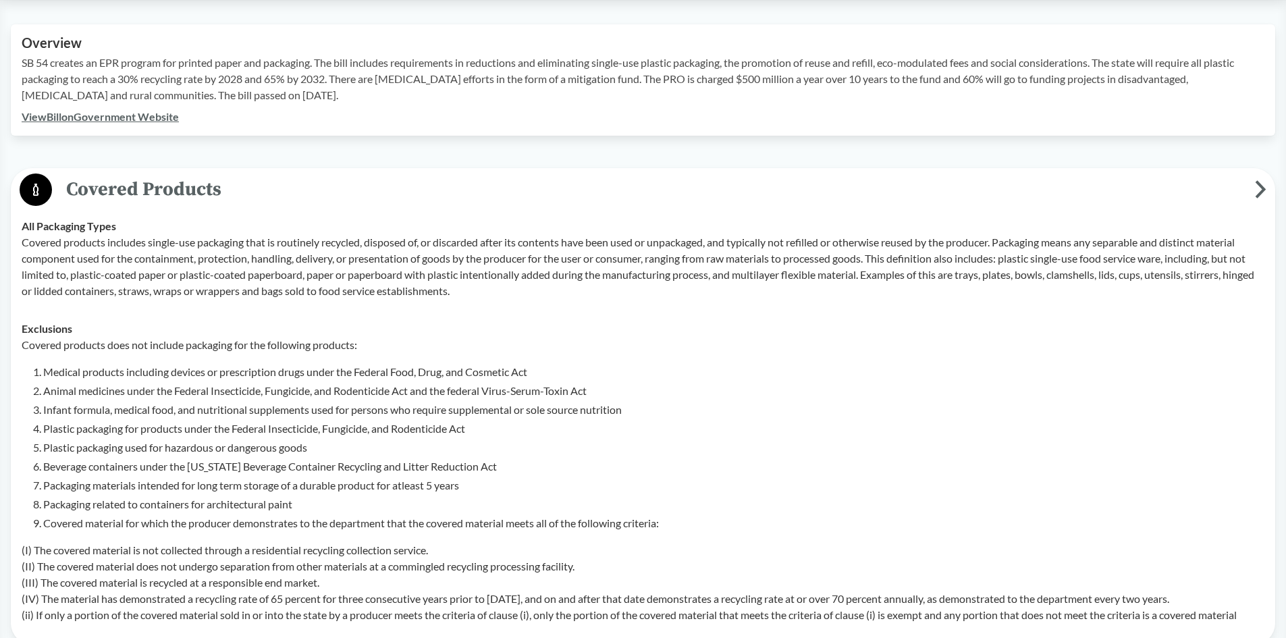
click at [165, 506] on li "Packaging related to containers for architectural paint" at bounding box center [653, 504] width 1221 height 16
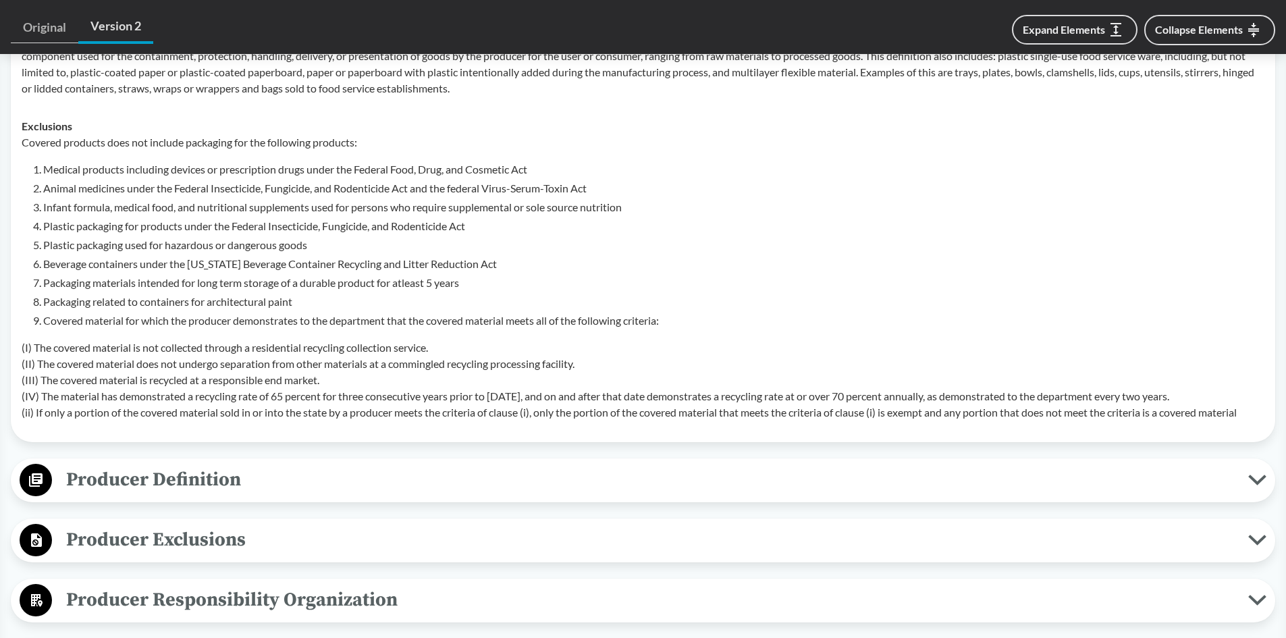
scroll to position [742, 0]
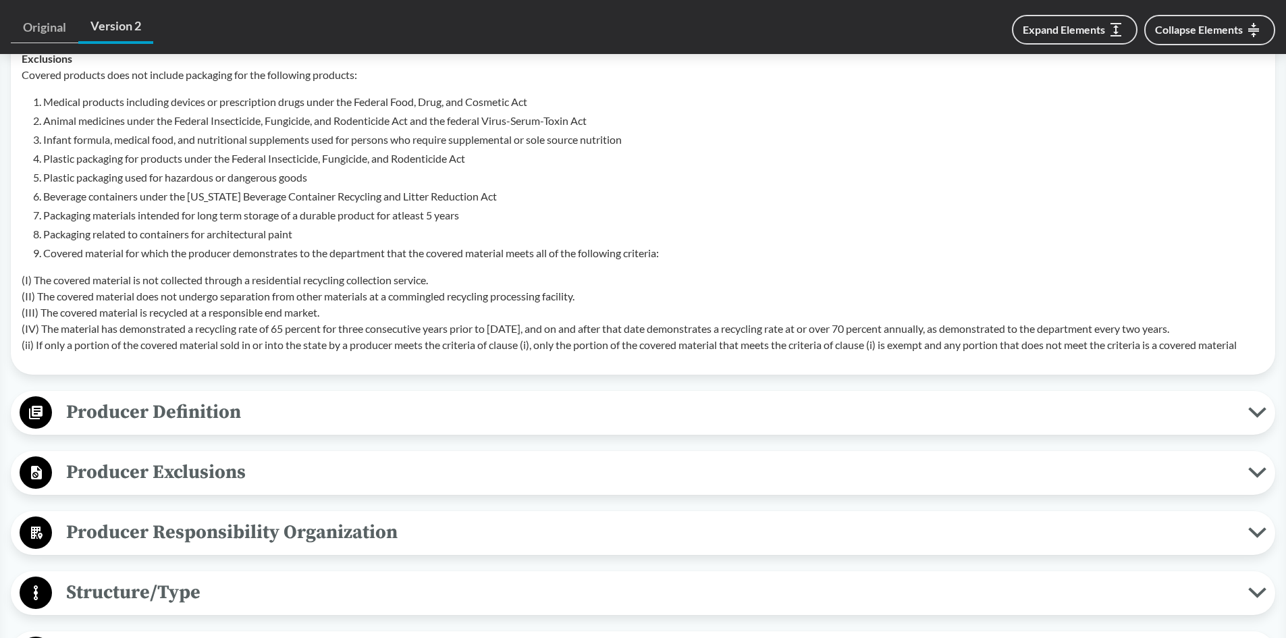
click at [306, 476] on span "Producer Exclusions" at bounding box center [650, 472] width 1196 height 30
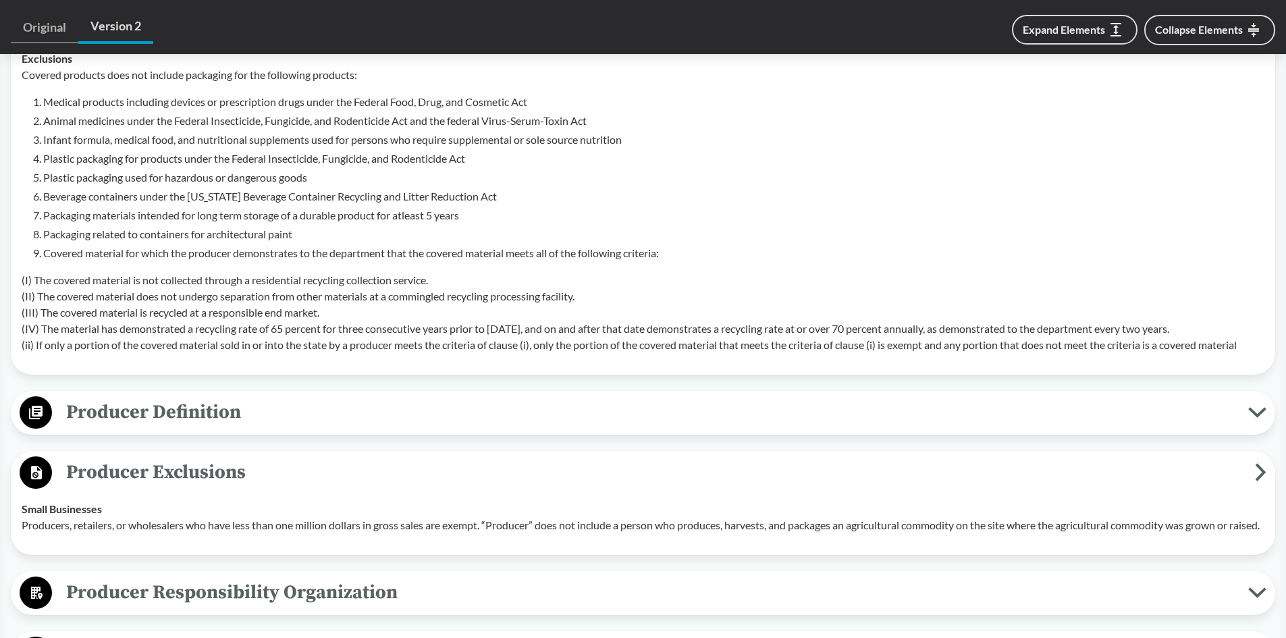
click at [310, 473] on span "Producer Exclusions" at bounding box center [653, 472] width 1203 height 30
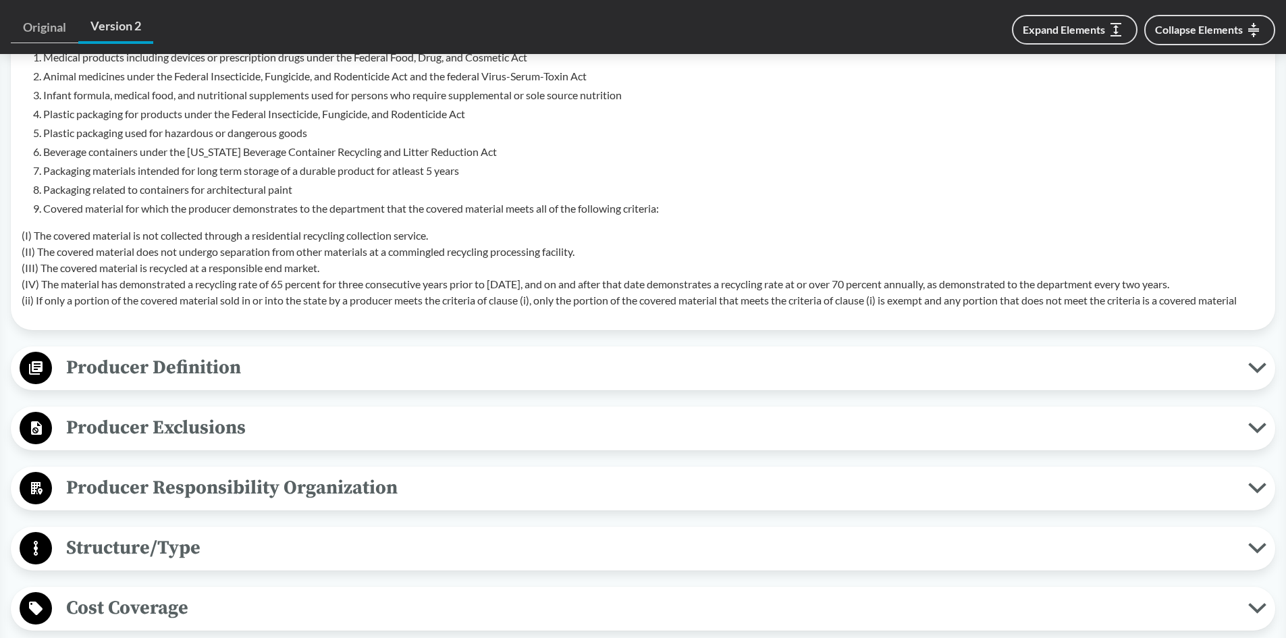
scroll to position [810, 0]
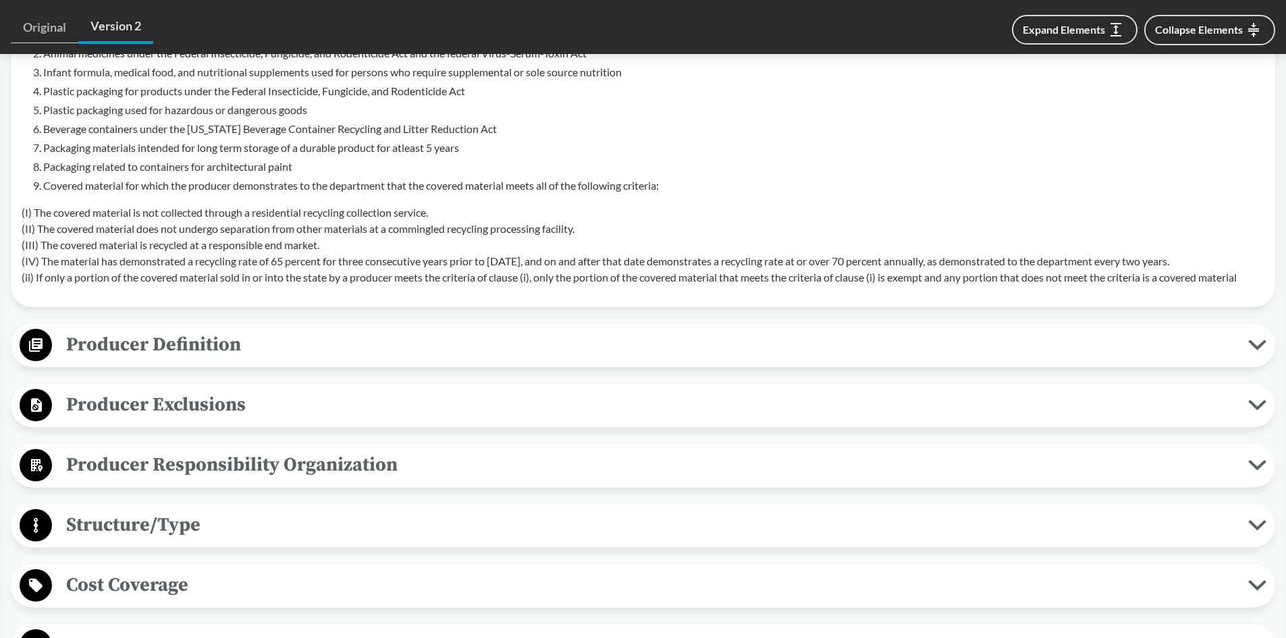
click at [230, 508] on button "Structure/Type" at bounding box center [643, 525] width 1255 height 34
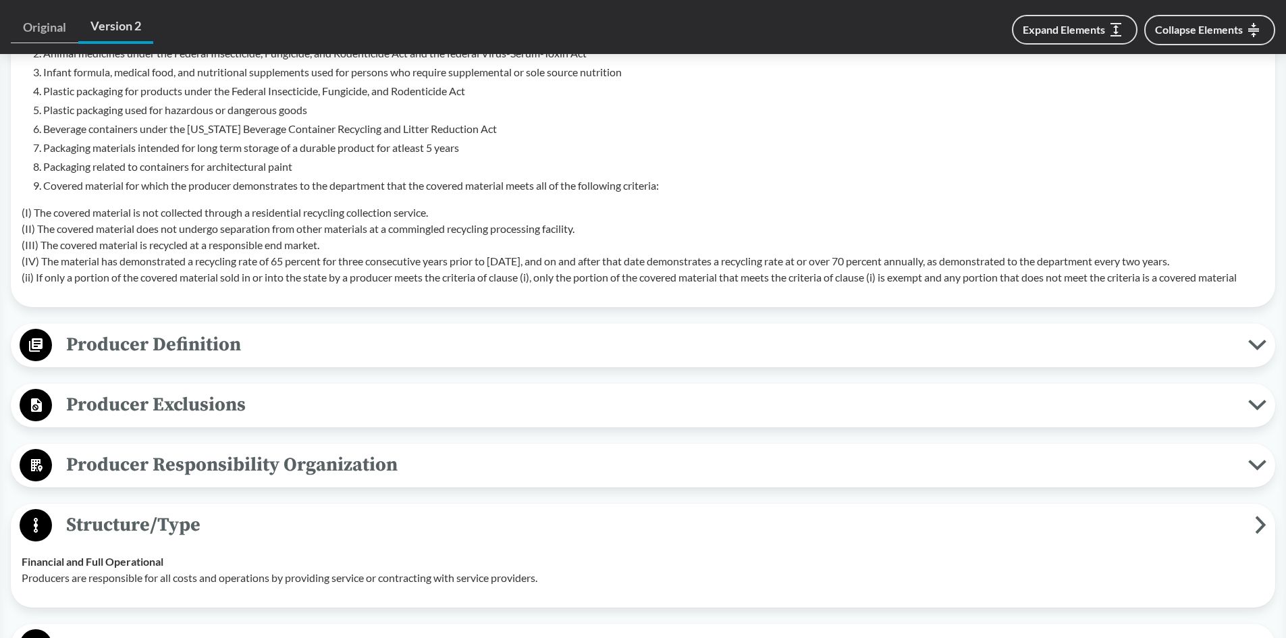
scroll to position [877, 0]
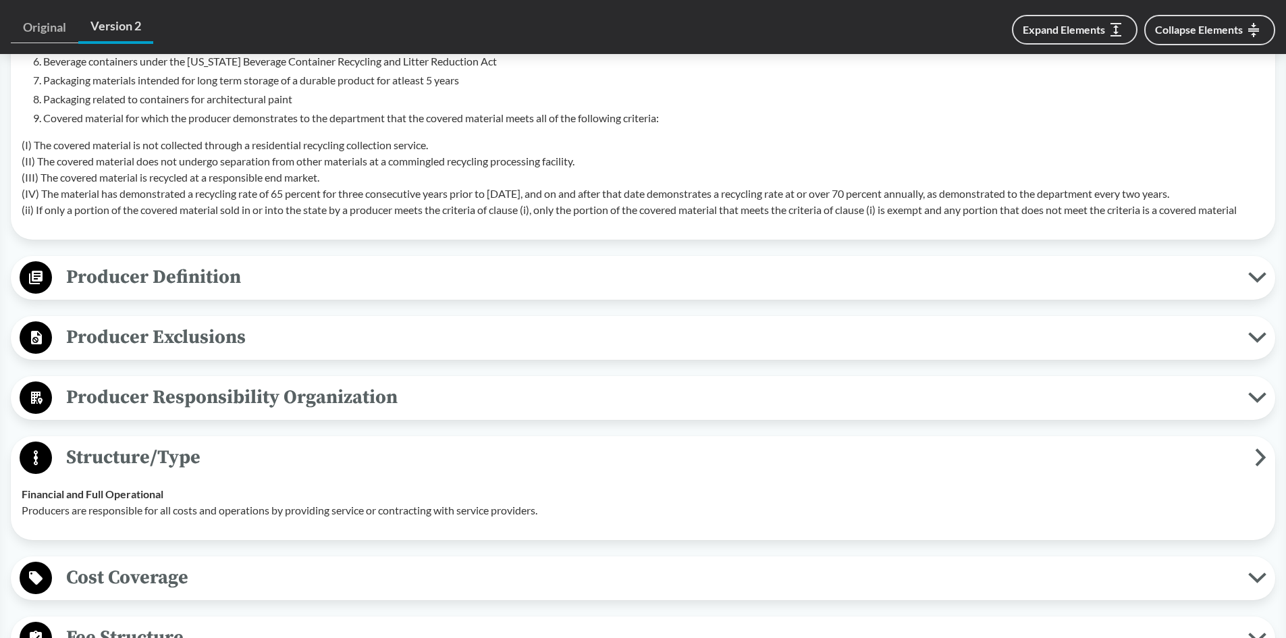
click at [258, 465] on span "Structure/Type" at bounding box center [653, 457] width 1203 height 30
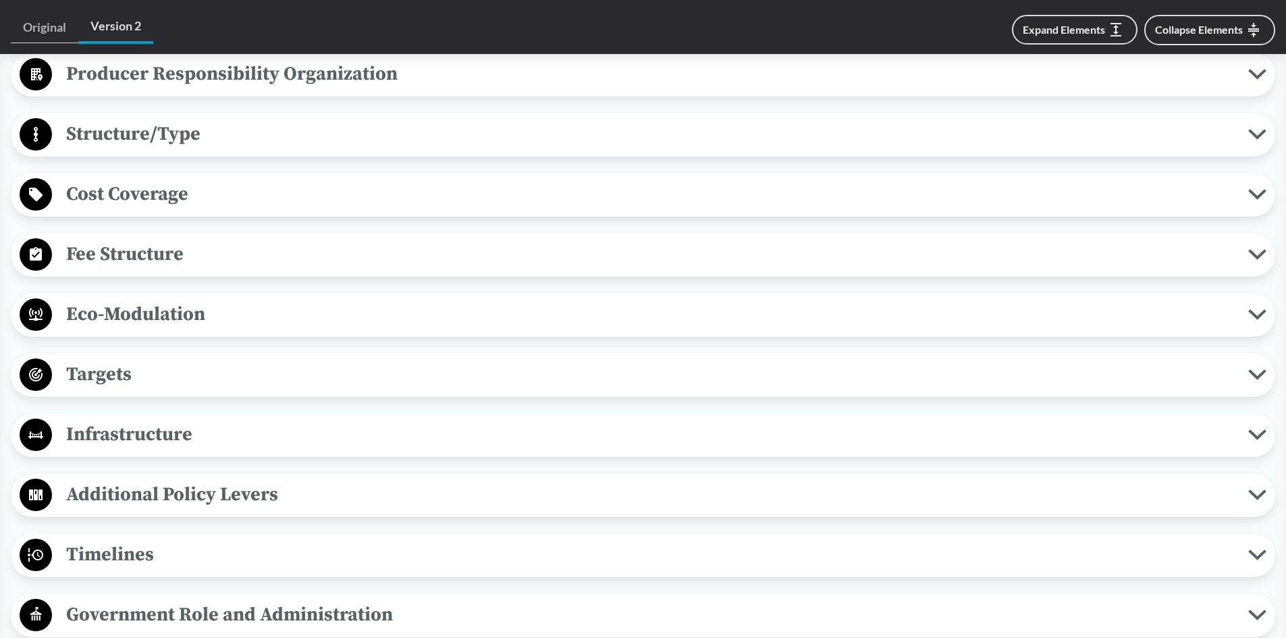
scroll to position [1215, 0]
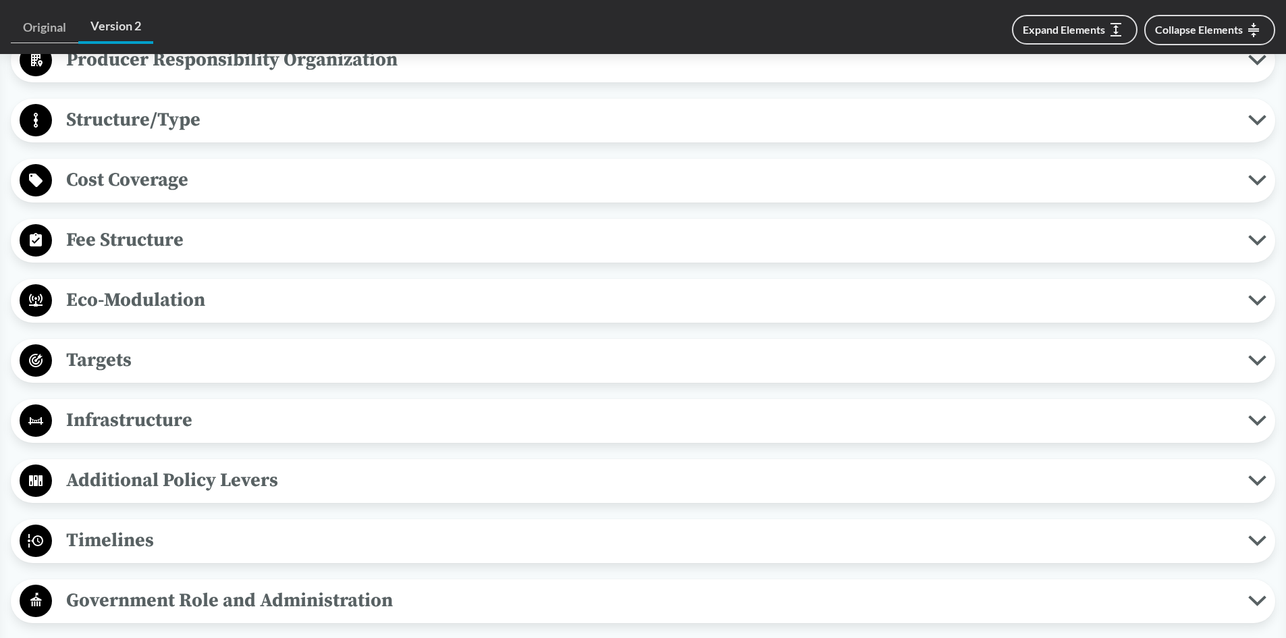
click at [263, 485] on span "Additional Policy Levers" at bounding box center [650, 480] width 1196 height 30
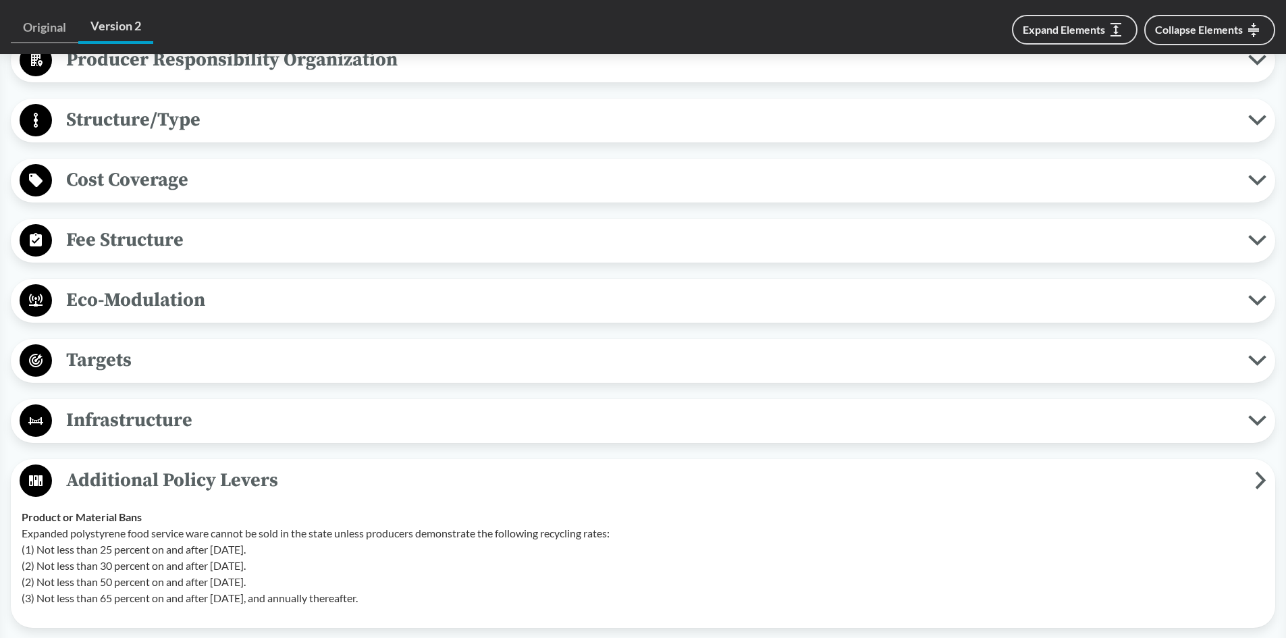
click at [263, 485] on span "Additional Policy Levers" at bounding box center [653, 480] width 1203 height 30
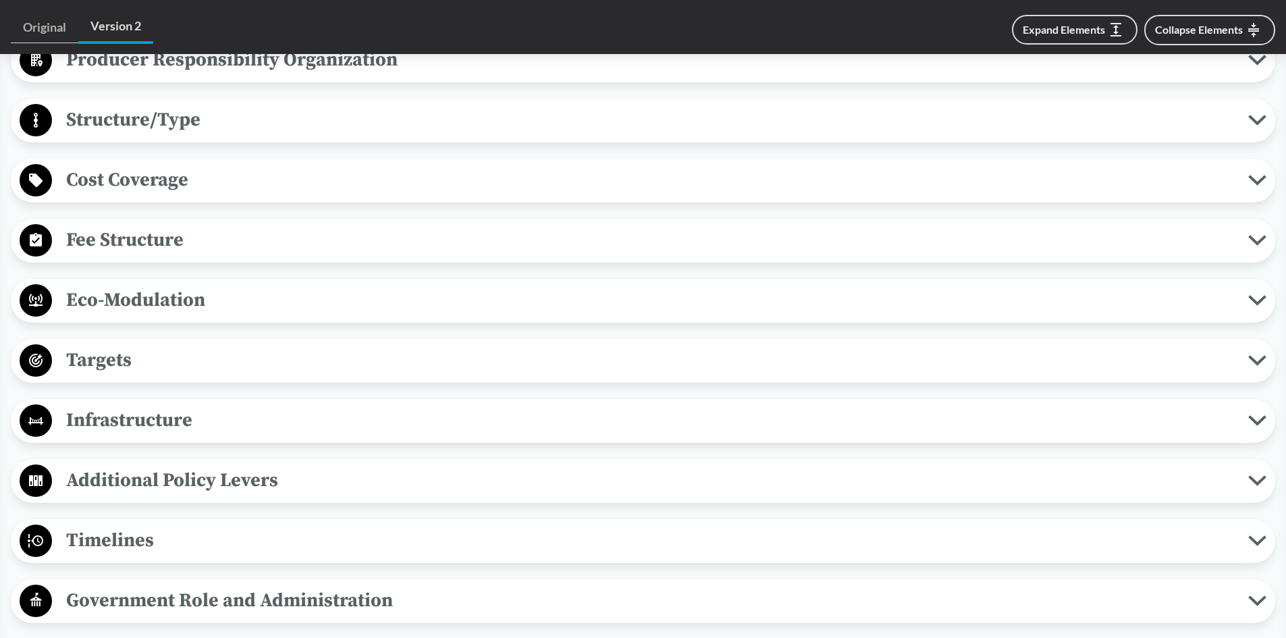
click at [221, 549] on span "Timelines" at bounding box center [650, 540] width 1196 height 30
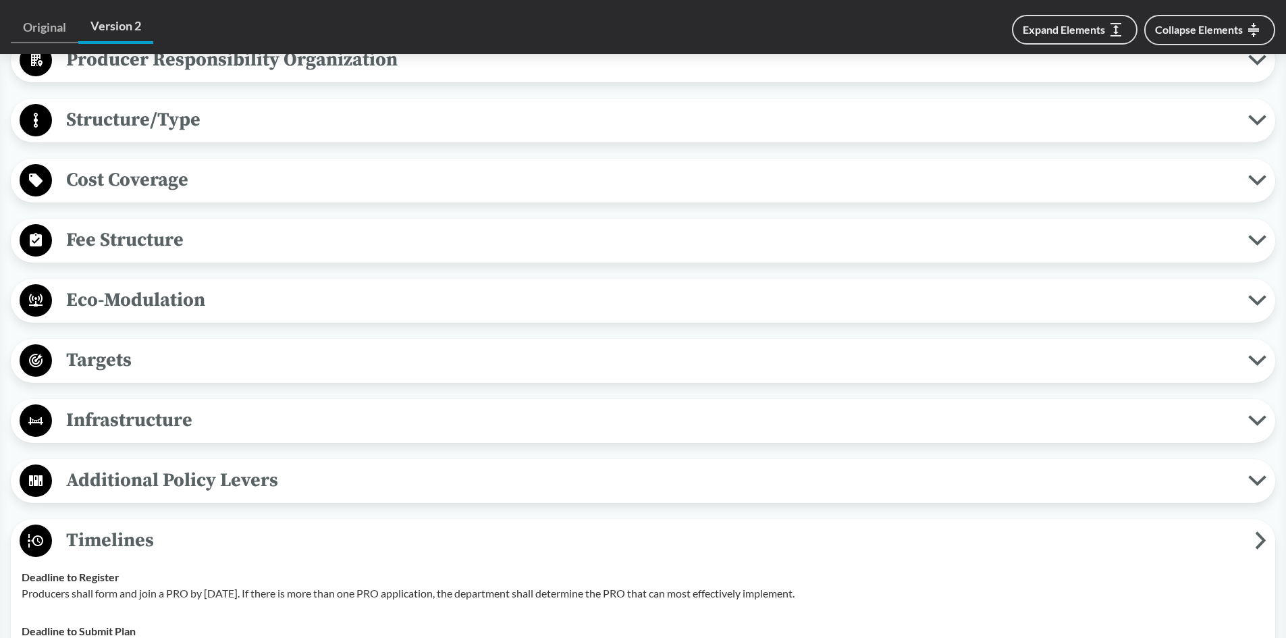
click at [223, 543] on span "Timelines" at bounding box center [653, 540] width 1203 height 30
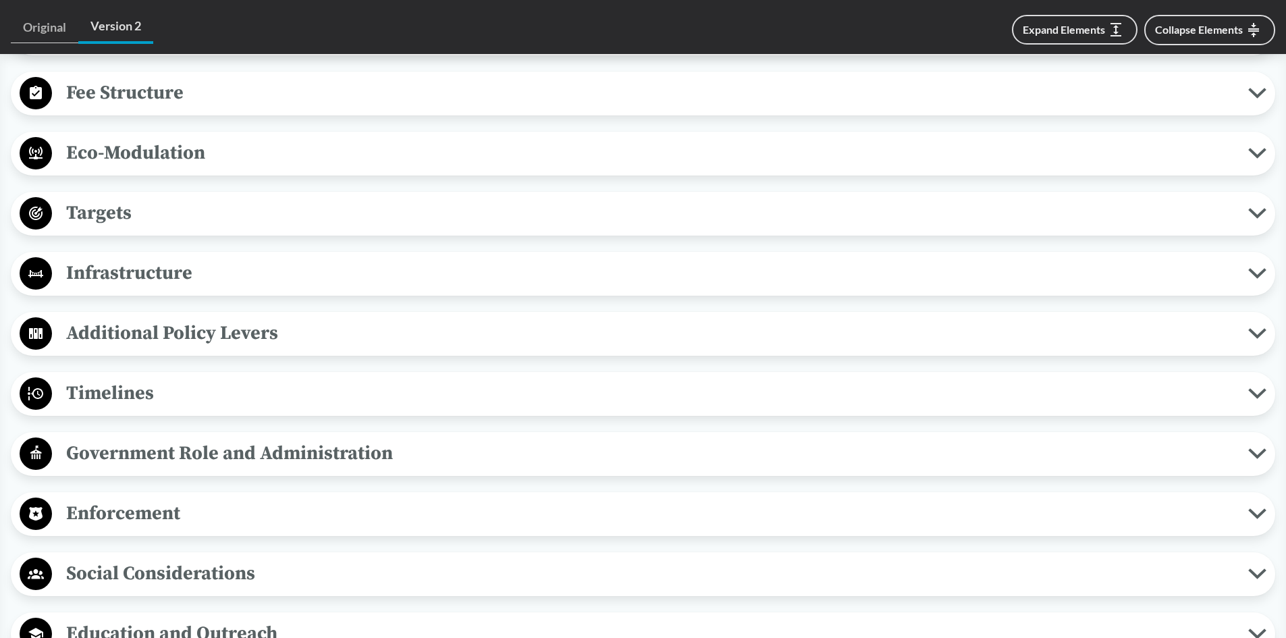
scroll to position [1417, 0]
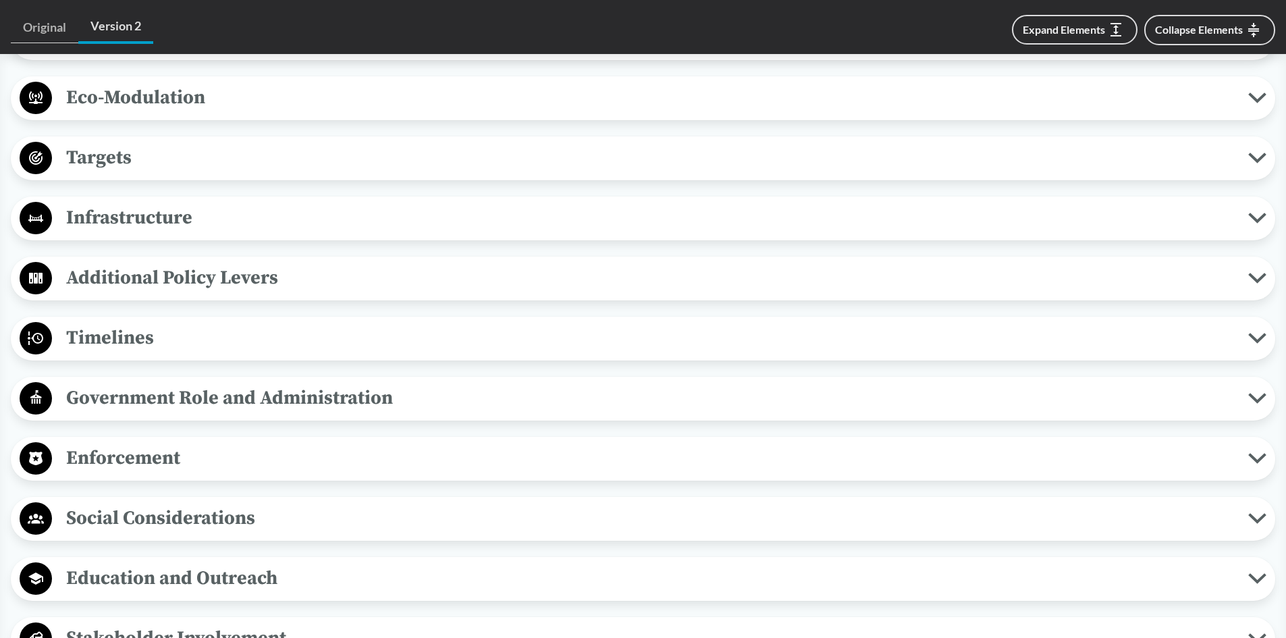
click at [358, 401] on span "Government Role and Administration" at bounding box center [650, 398] width 1196 height 30
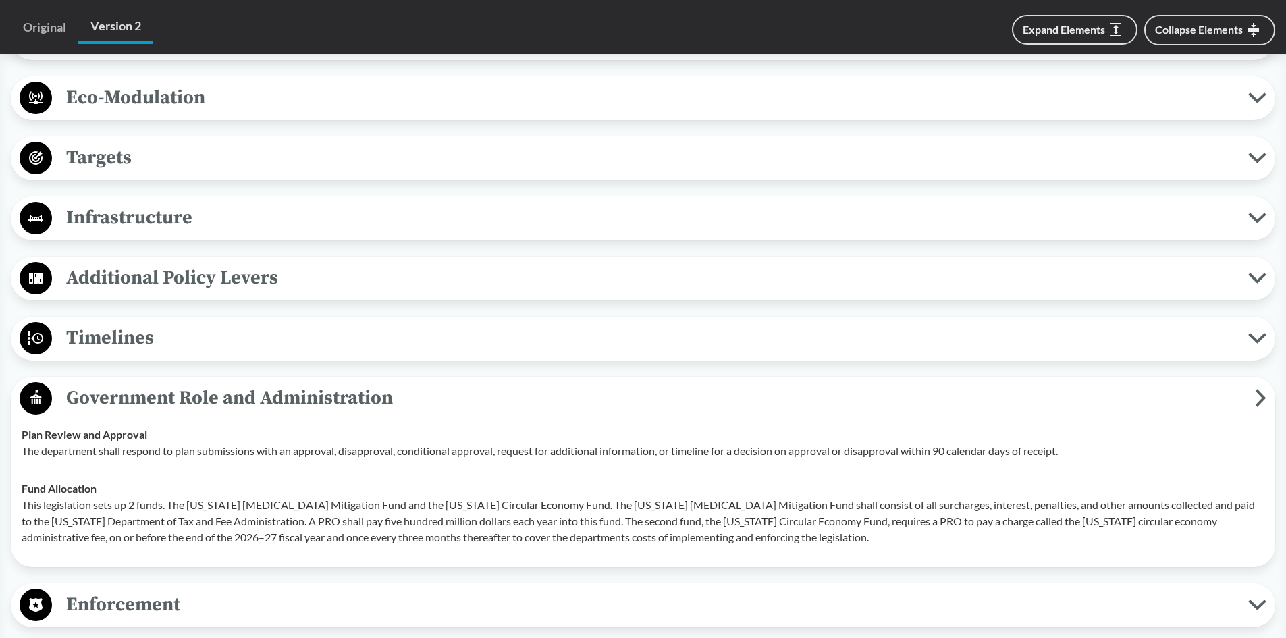
click at [358, 400] on span "Government Role and Administration" at bounding box center [653, 398] width 1203 height 30
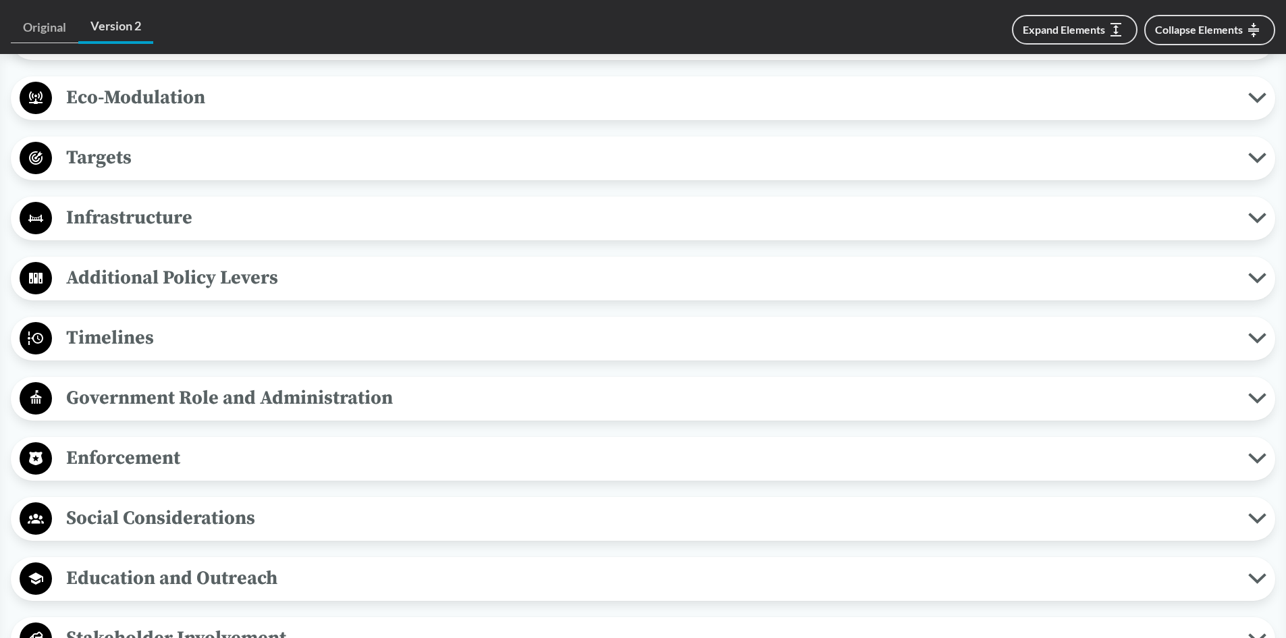
click at [214, 462] on span "Enforcement" at bounding box center [650, 458] width 1196 height 30
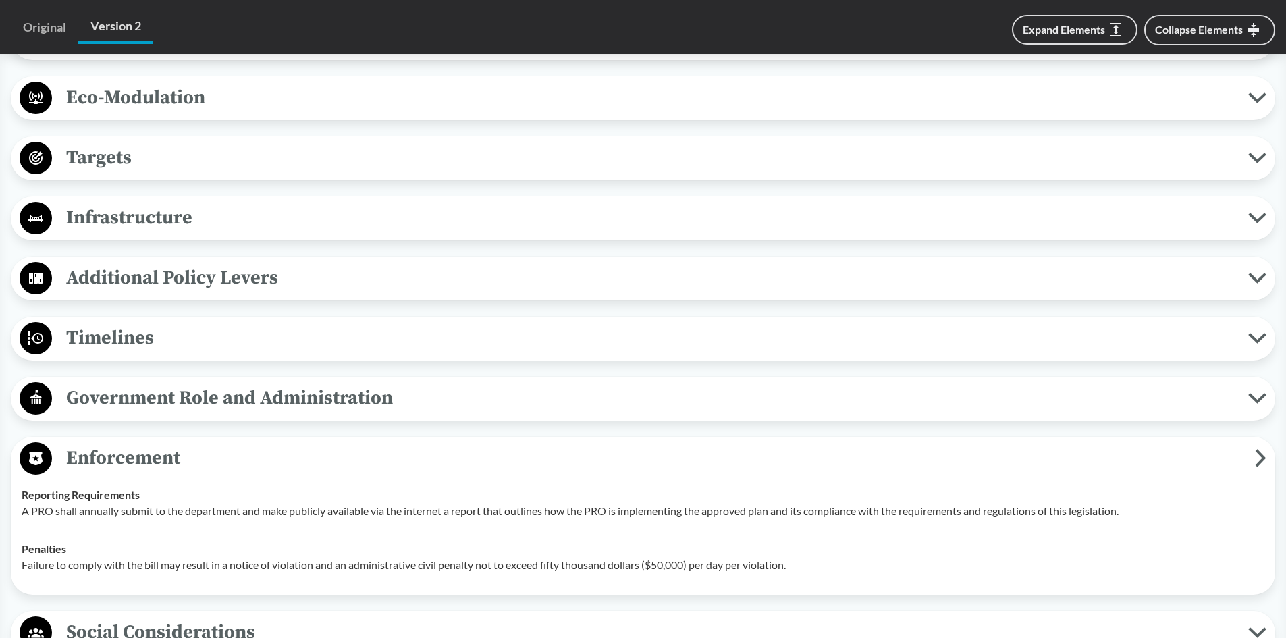
click at [214, 460] on span "Enforcement" at bounding box center [653, 458] width 1203 height 30
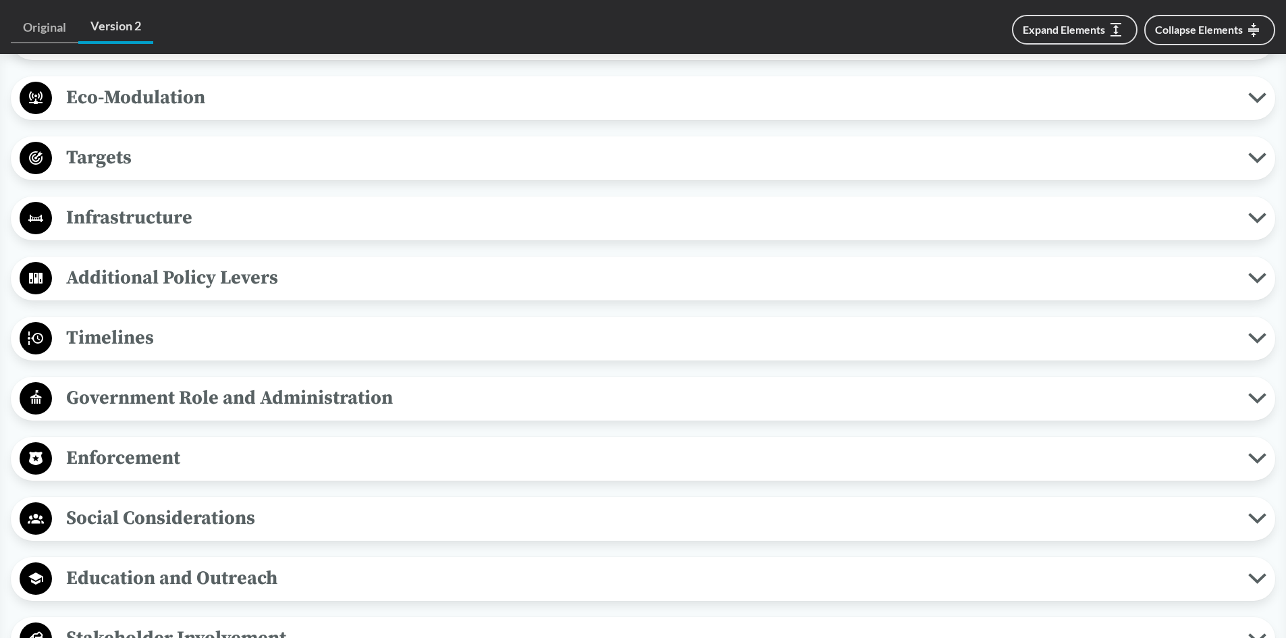
click at [198, 515] on span "Social Considerations" at bounding box center [650, 518] width 1196 height 30
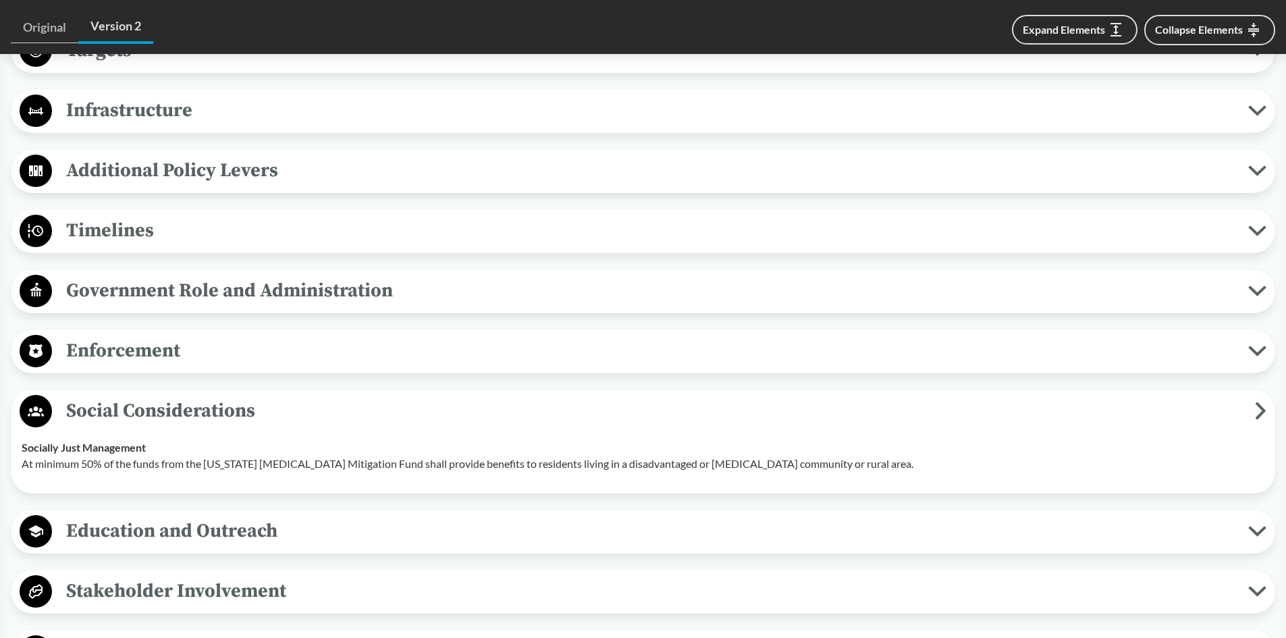
scroll to position [1620, 0]
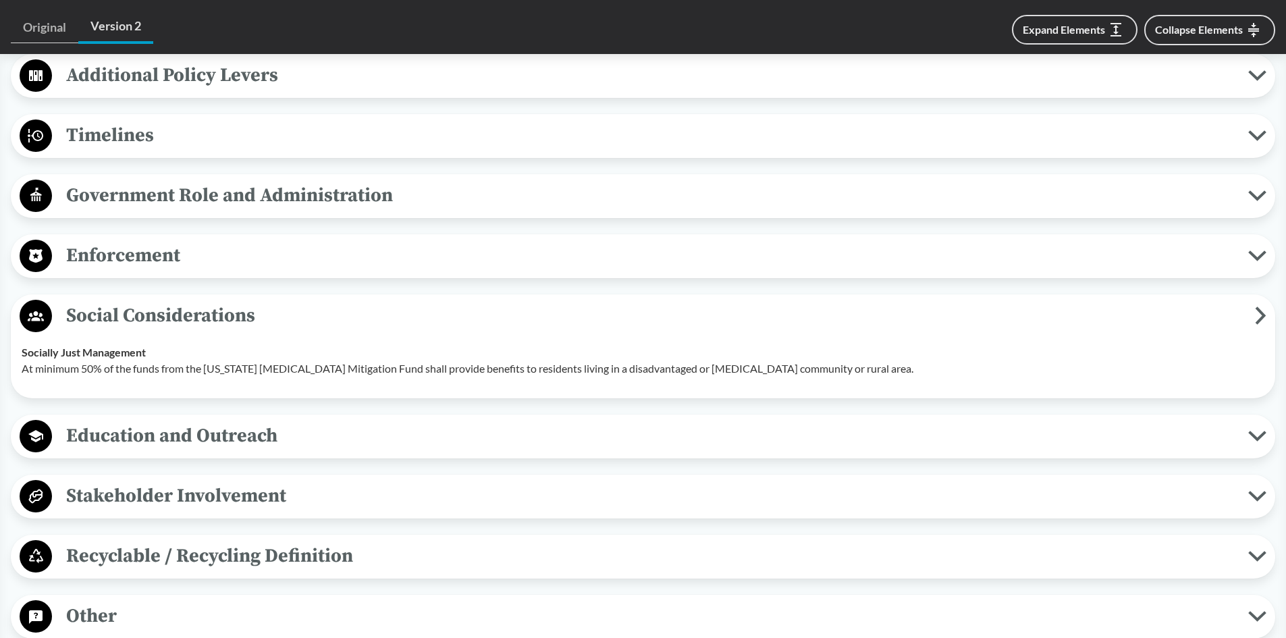
click at [239, 316] on span "Social Considerations" at bounding box center [653, 315] width 1203 height 30
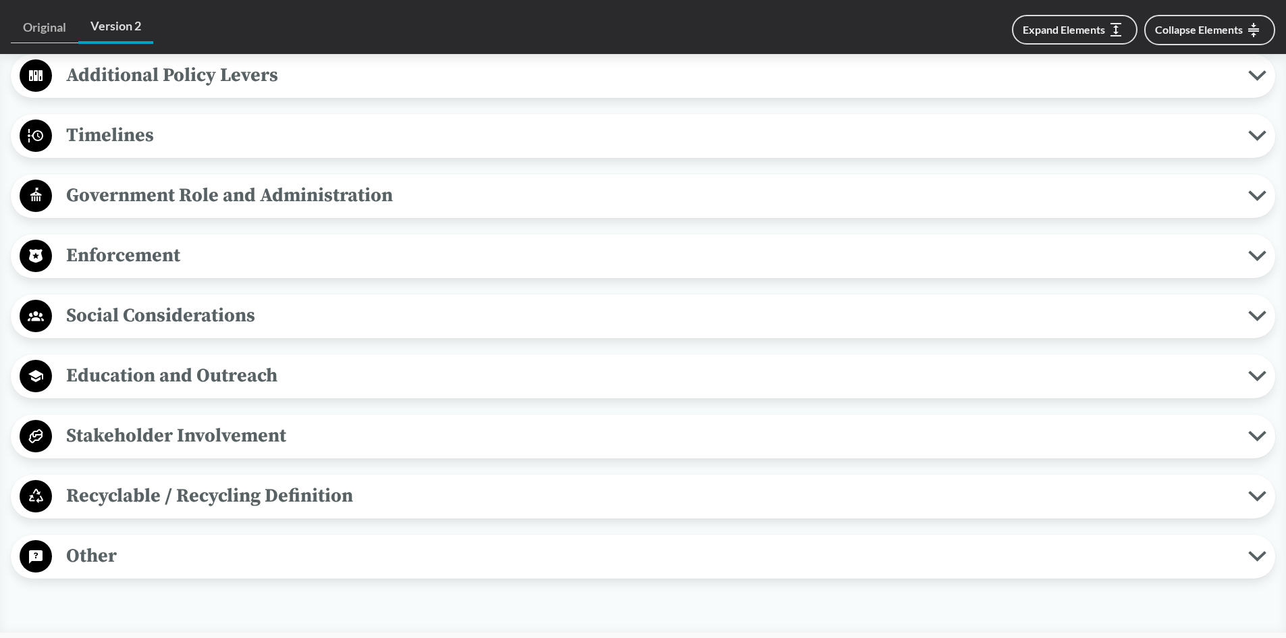
click at [146, 557] on span "Other" at bounding box center [650, 556] width 1196 height 30
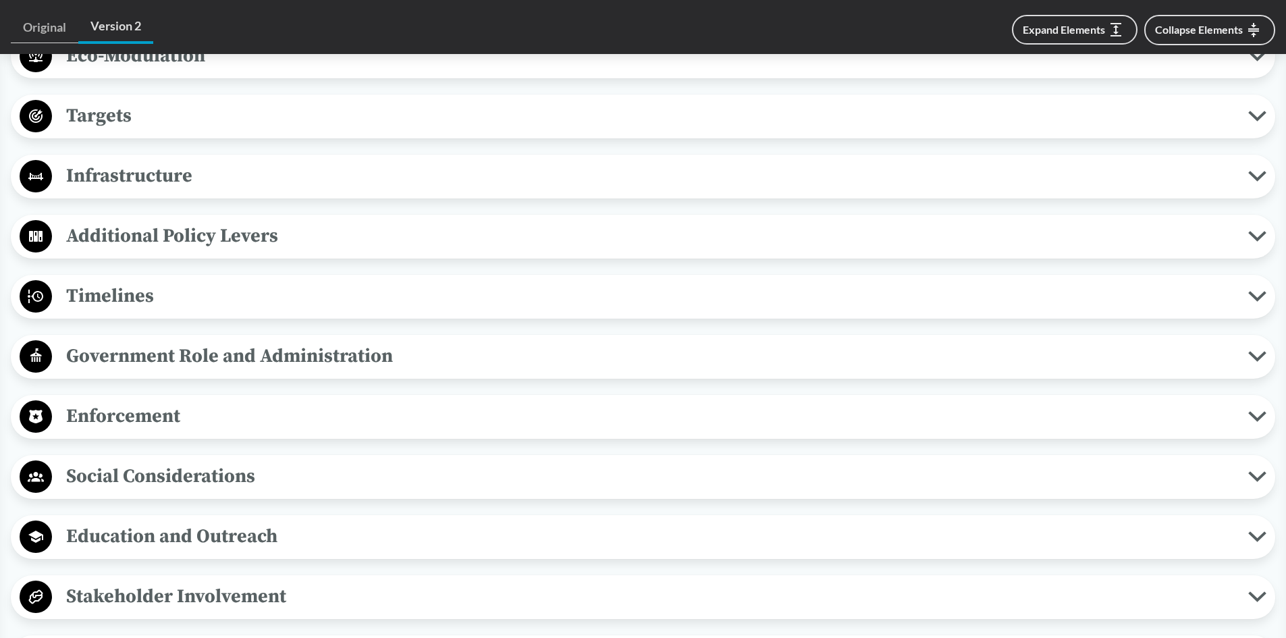
scroll to position [919, 0]
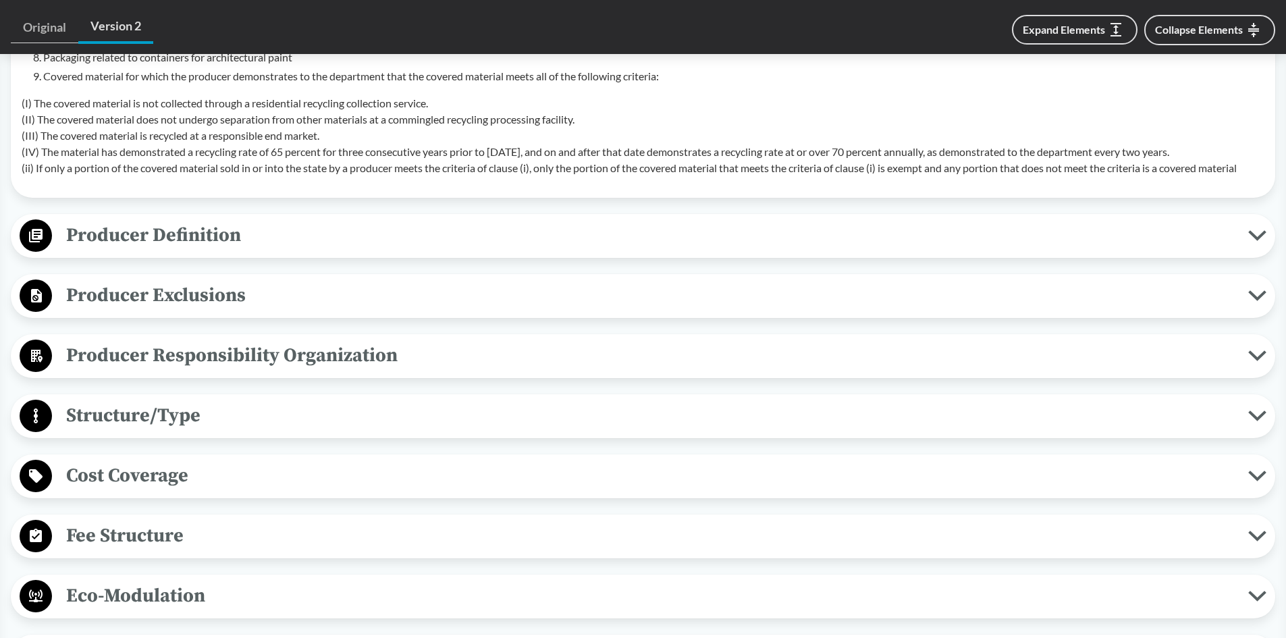
click at [229, 233] on span "Producer Definition" at bounding box center [650, 235] width 1196 height 30
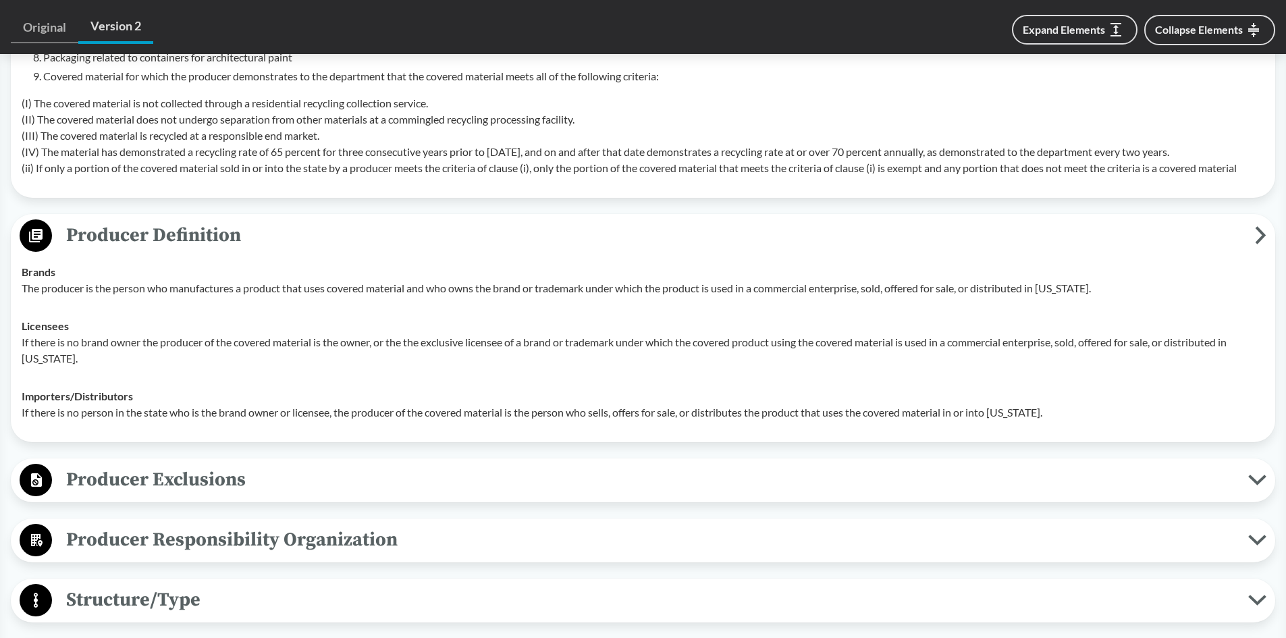
click at [229, 233] on span "Producer Definition" at bounding box center [653, 235] width 1203 height 30
